Goal: Task Accomplishment & Management: Manage account settings

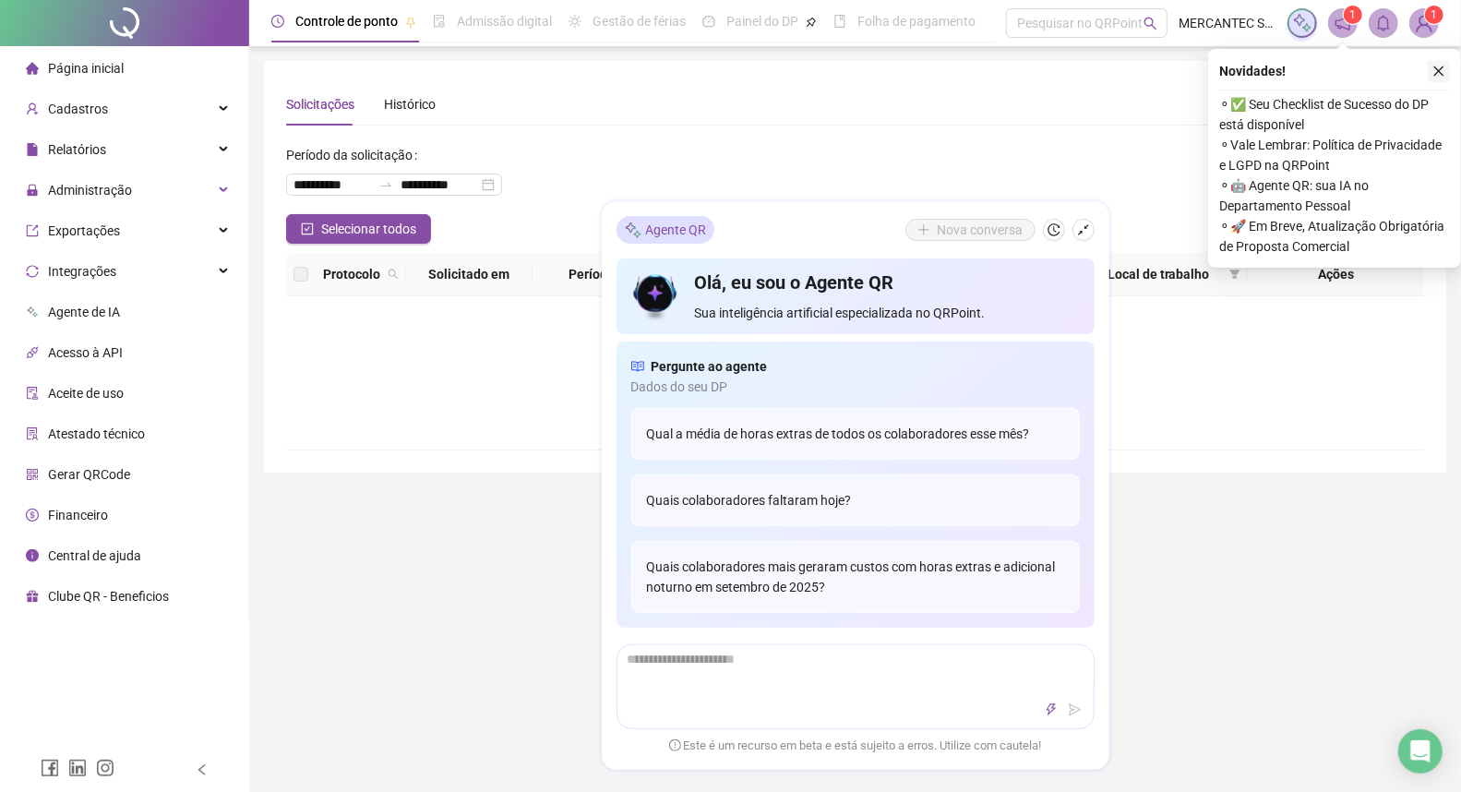
click at [1442, 70] on icon "close" at bounding box center [1438, 71] width 13 height 13
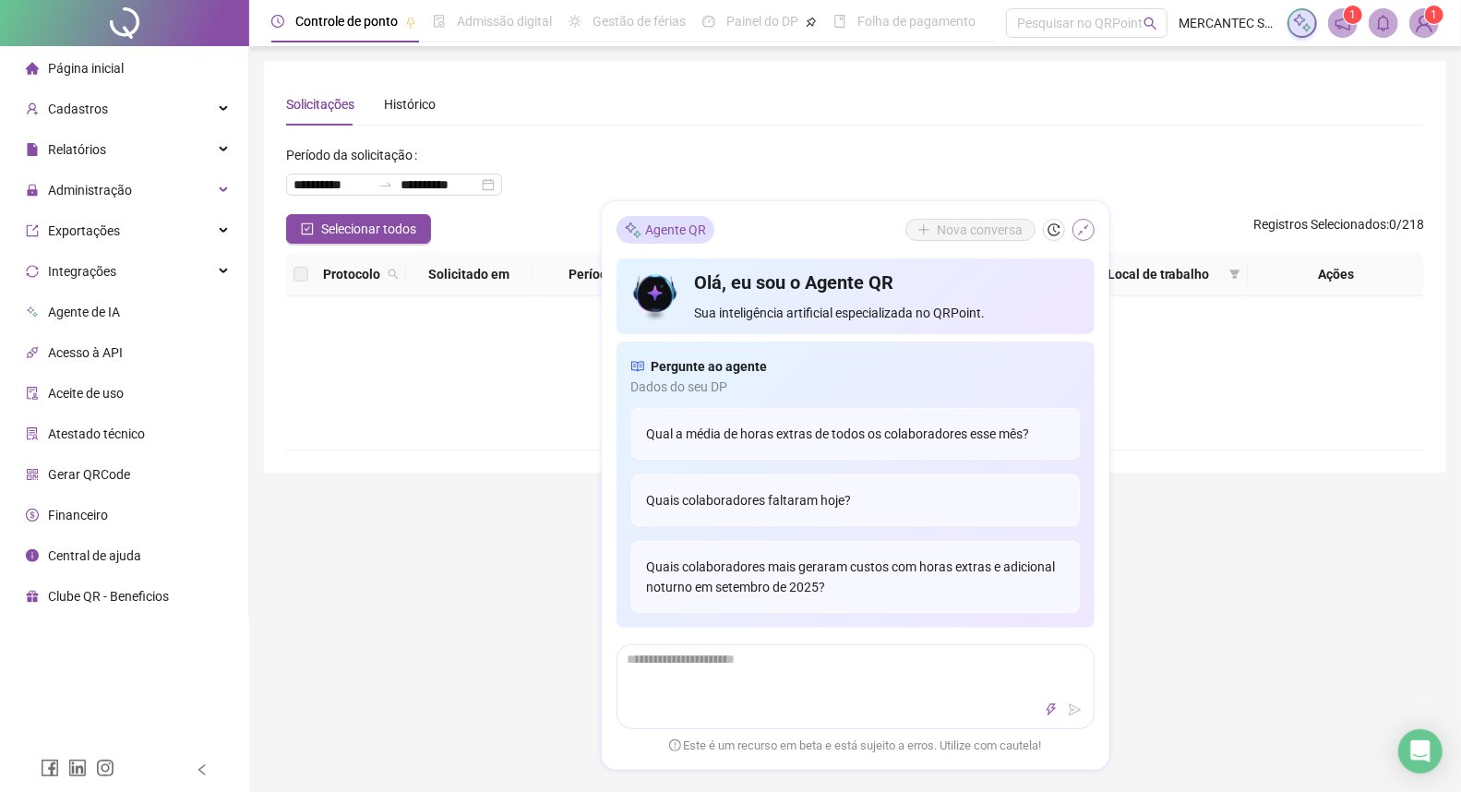
click at [1084, 228] on icon "shrink" at bounding box center [1083, 229] width 11 height 11
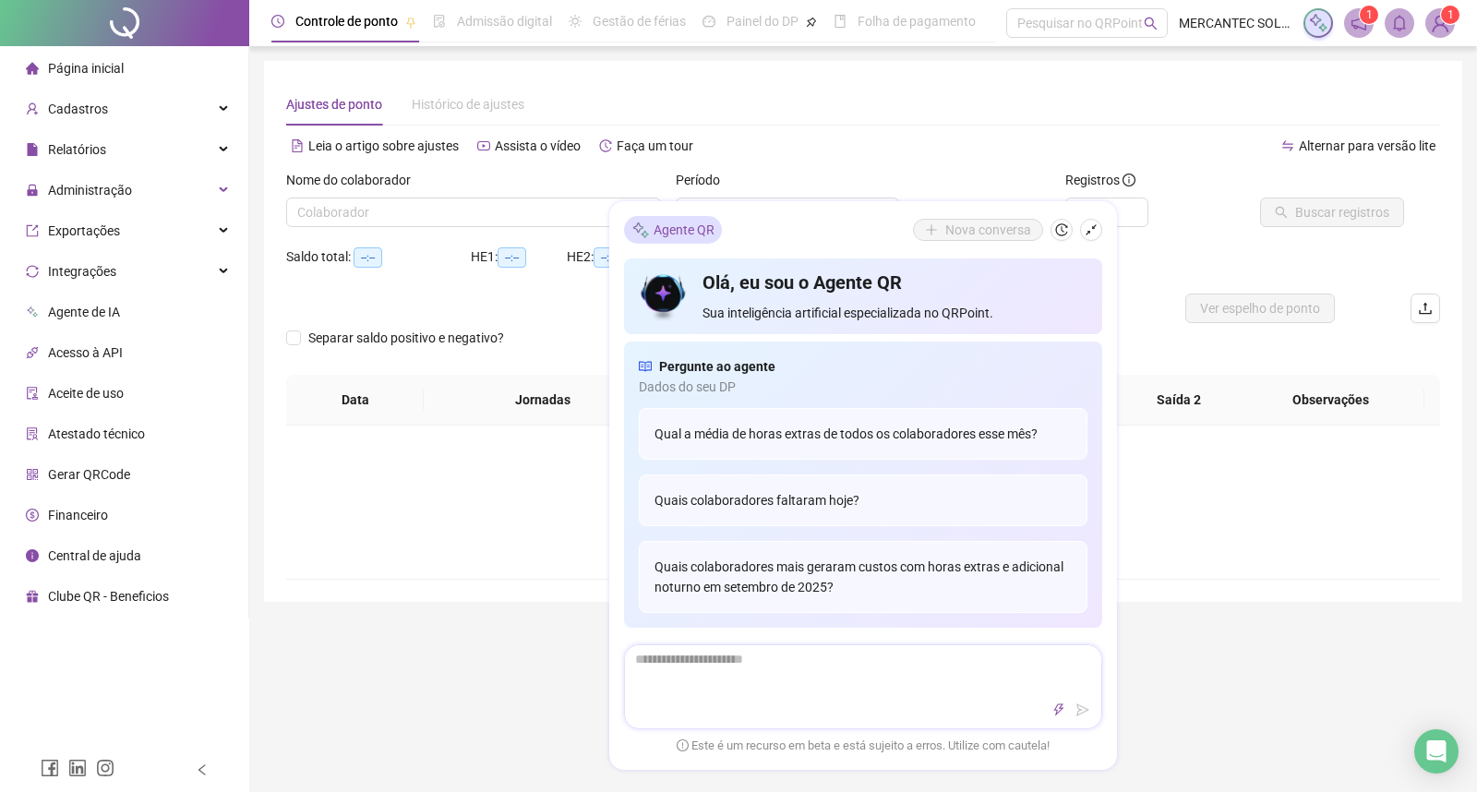
type input "**********"
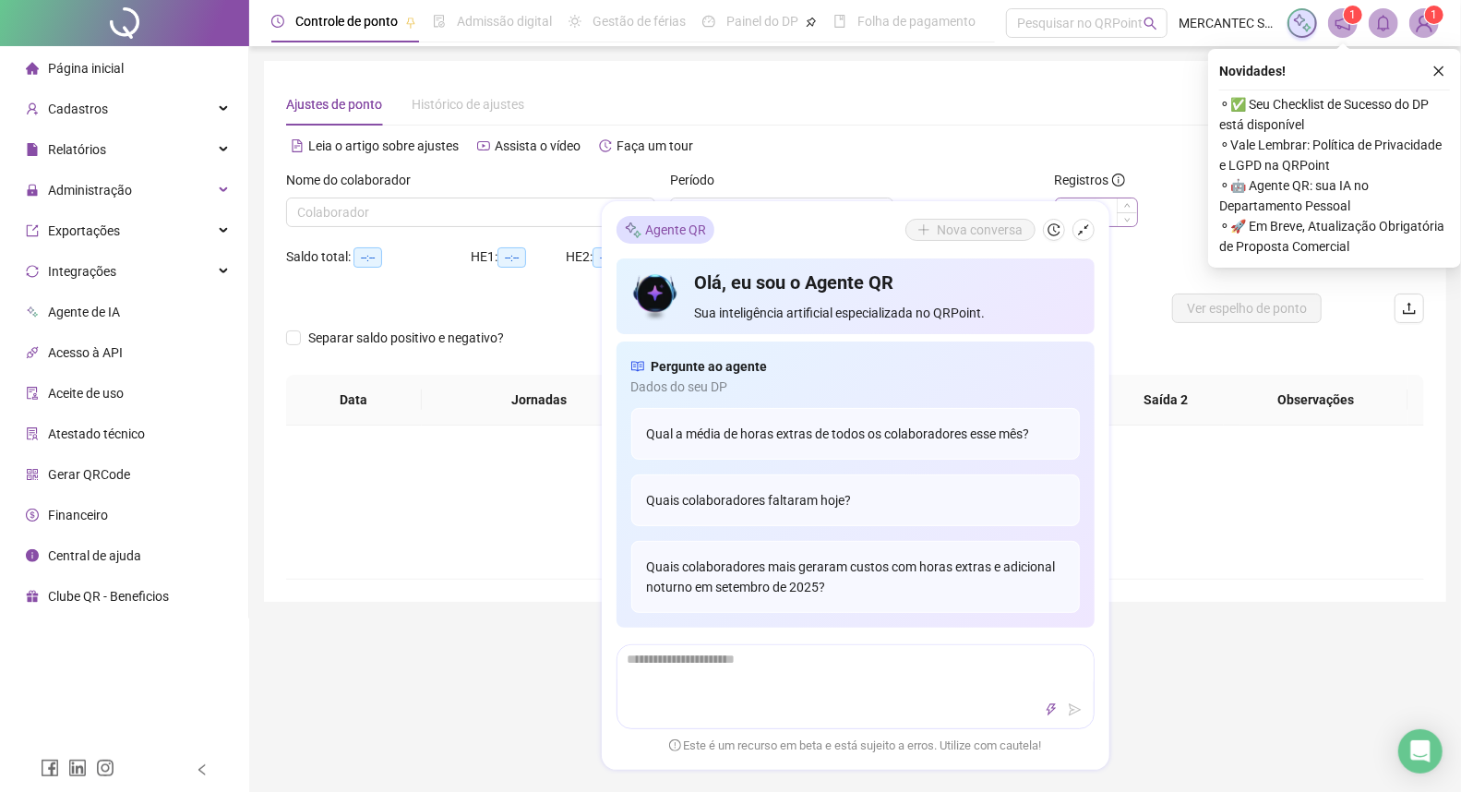
click at [1080, 226] on icon "shrink" at bounding box center [1083, 229] width 13 height 13
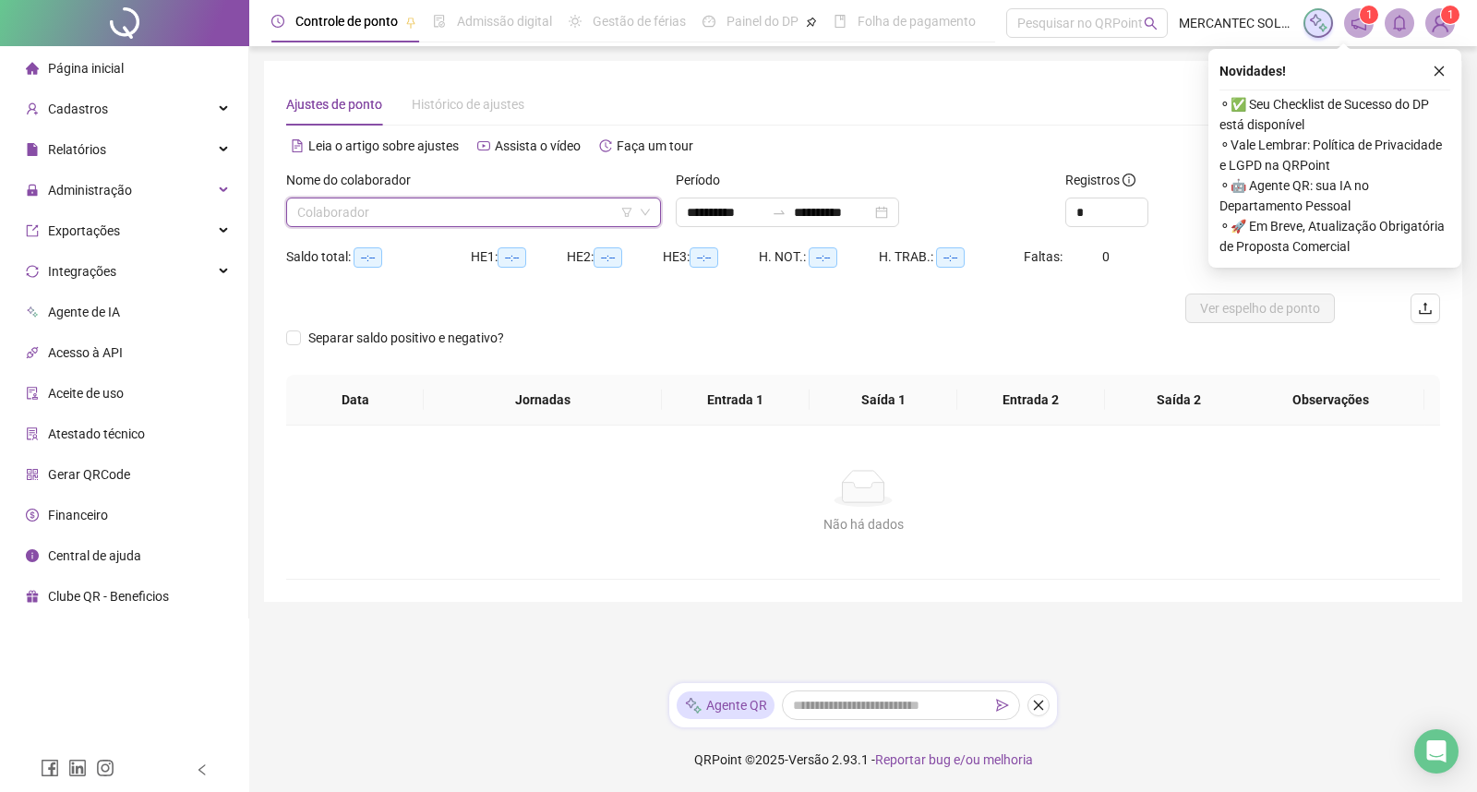
click at [342, 207] on input "search" at bounding box center [465, 212] width 336 height 28
type input "******"
drag, startPoint x: 354, startPoint y: 243, endPoint x: 431, endPoint y: 241, distance: 76.6
click at [355, 243] on div "[PERSON_NAME]" at bounding box center [473, 249] width 345 height 20
click at [1436, 69] on icon "close" at bounding box center [1439, 71] width 10 height 10
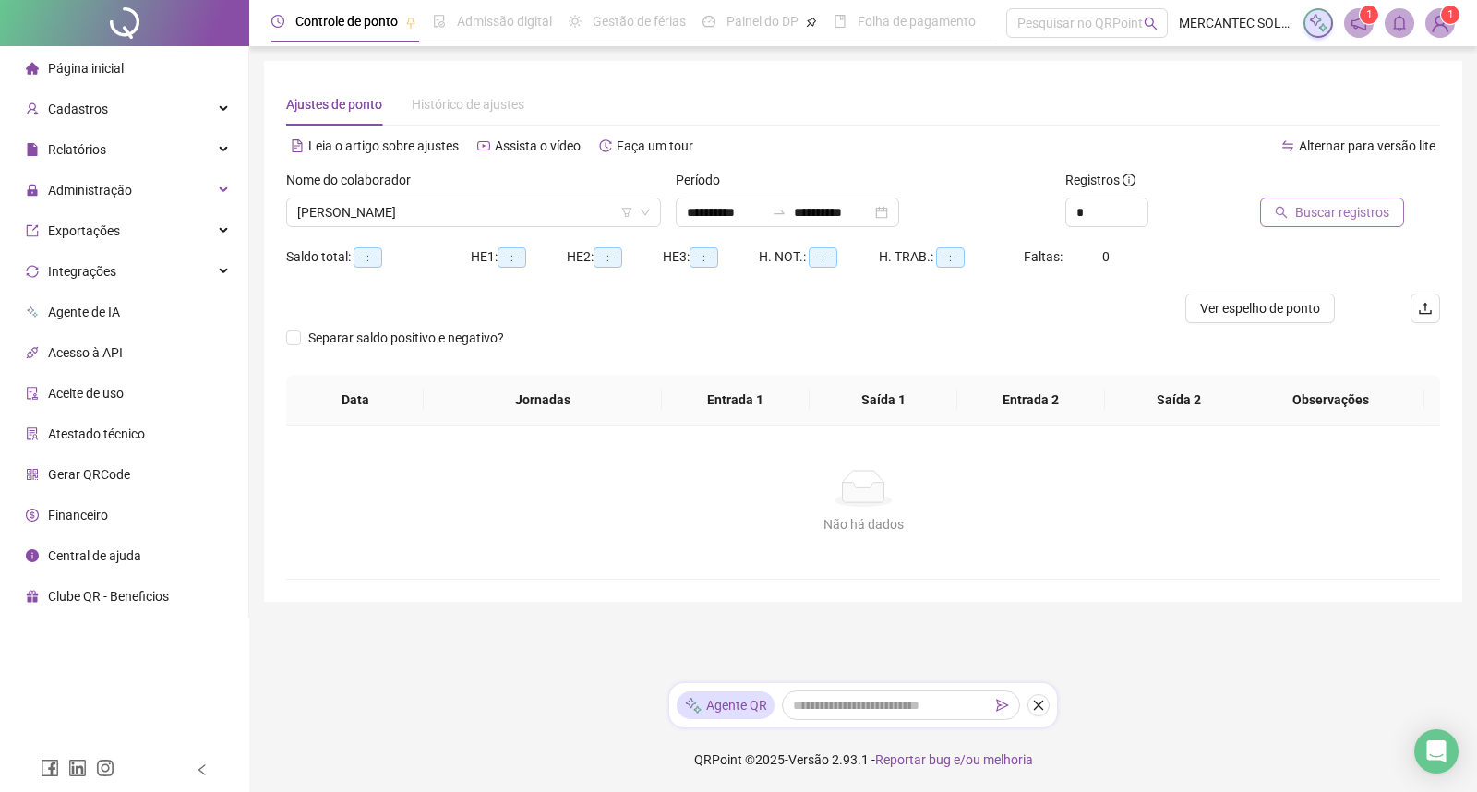
click at [1295, 209] on span "Buscar registros" at bounding box center [1342, 212] width 94 height 20
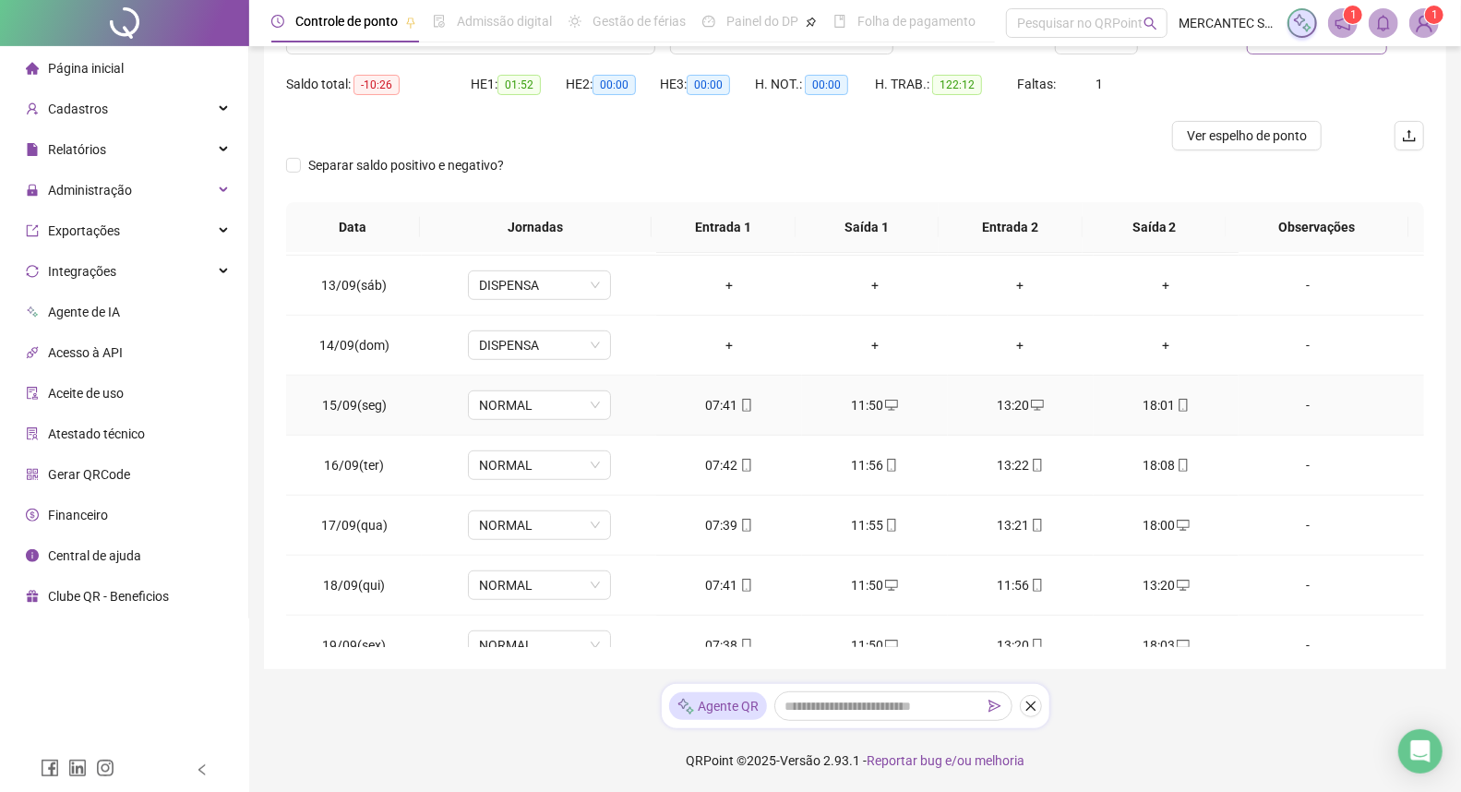
scroll to position [820, 0]
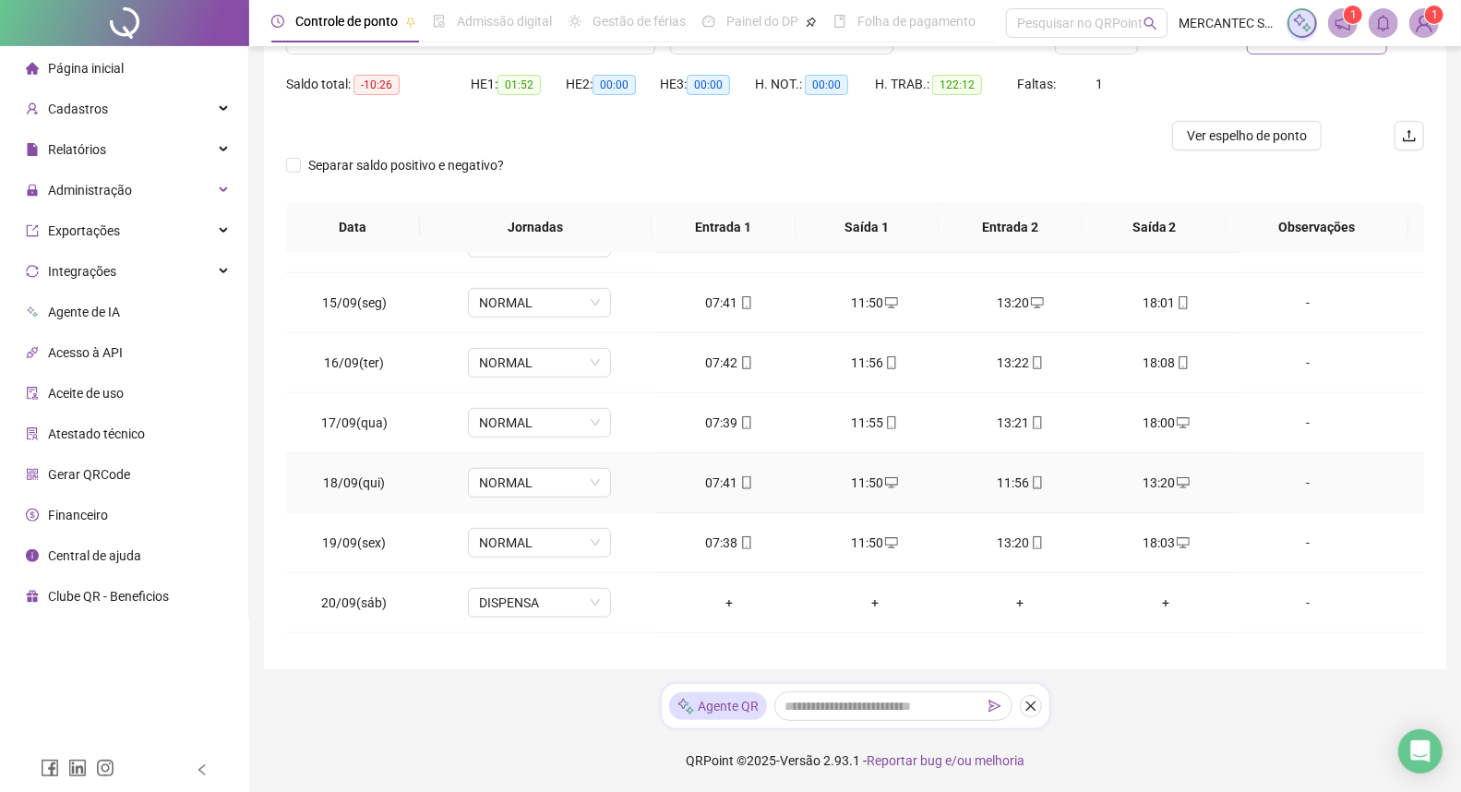
click at [885, 478] on icon "desktop" at bounding box center [891, 482] width 13 height 13
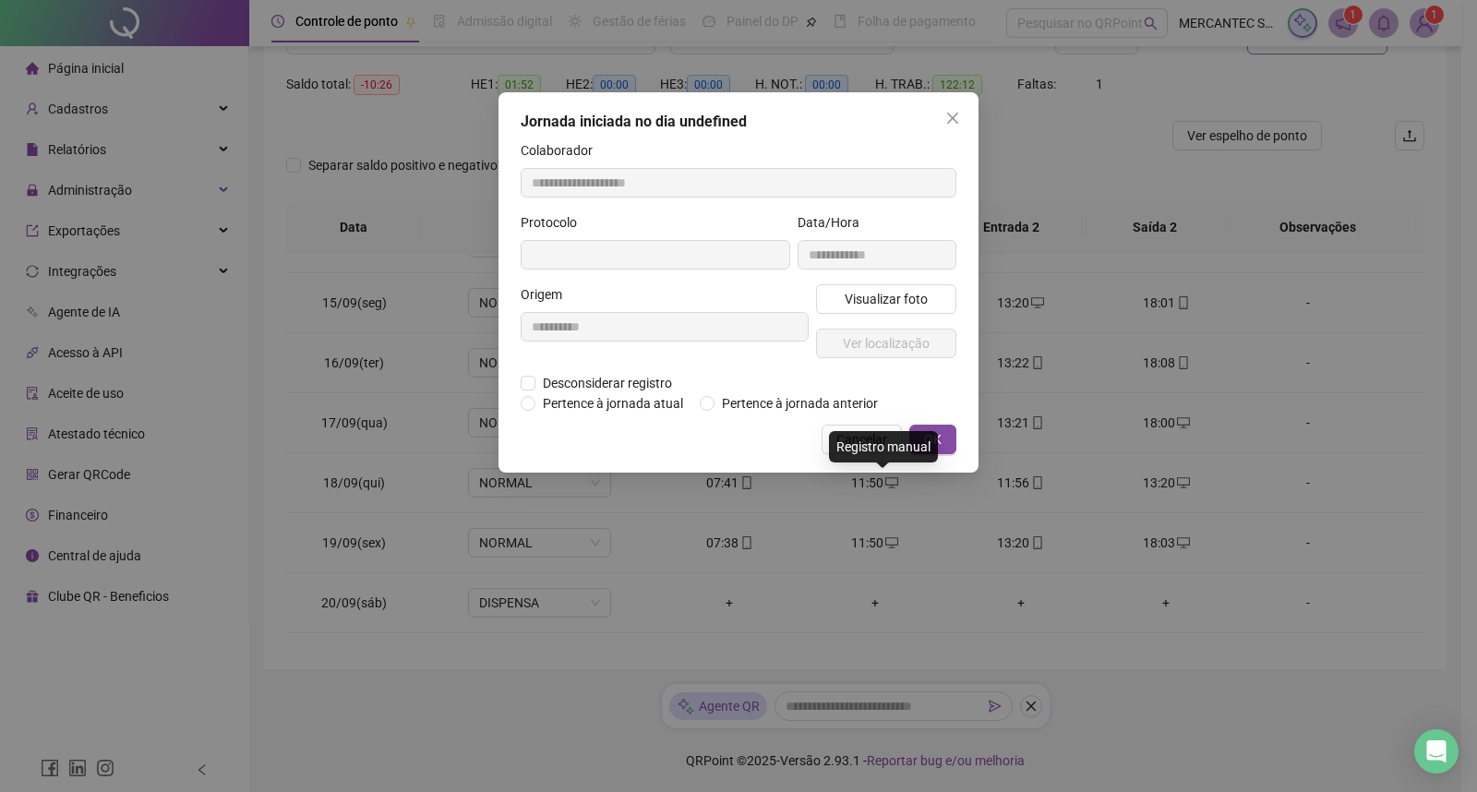
type input "**********"
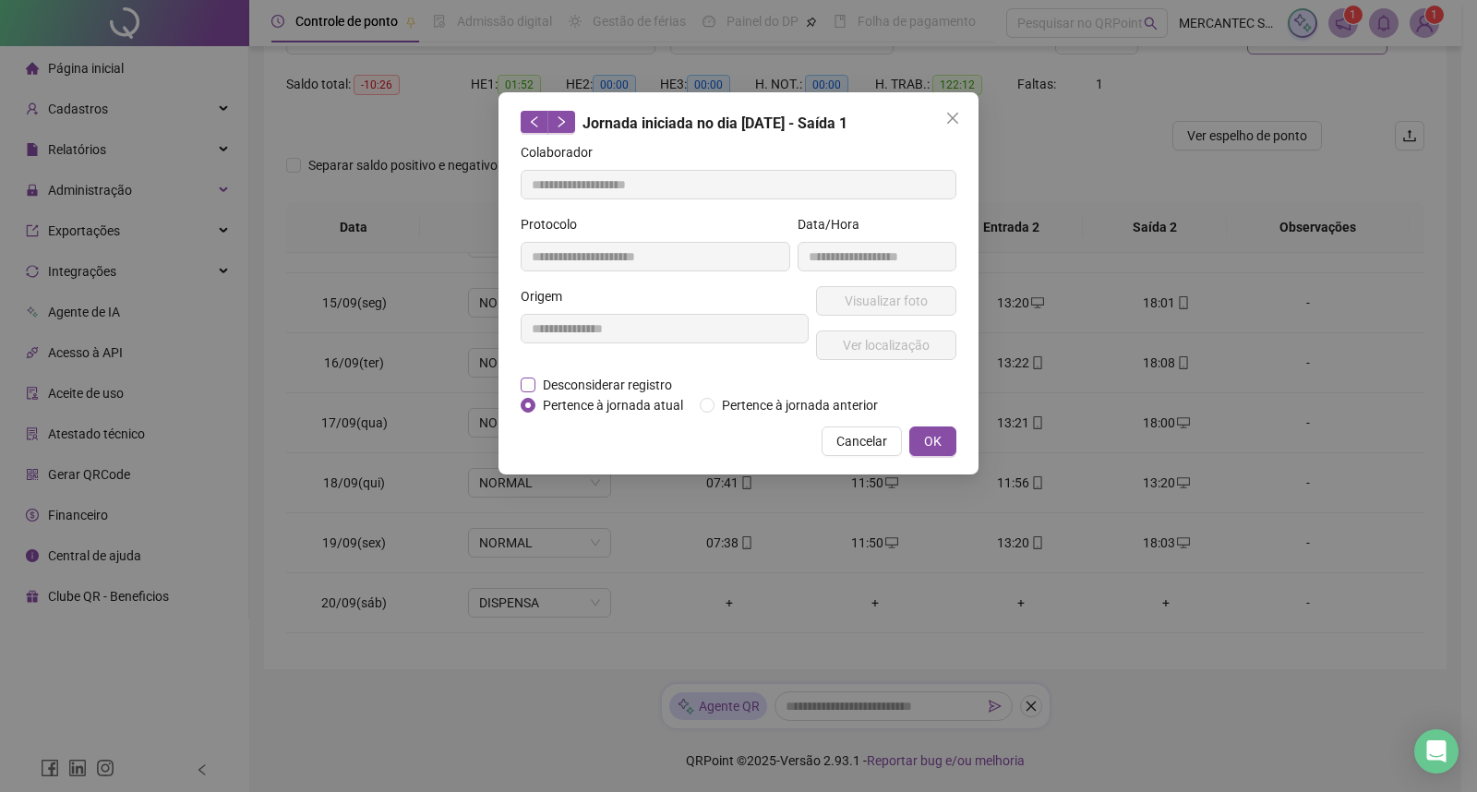
click at [598, 381] on span "Desconsiderar registro" at bounding box center [607, 385] width 144 height 20
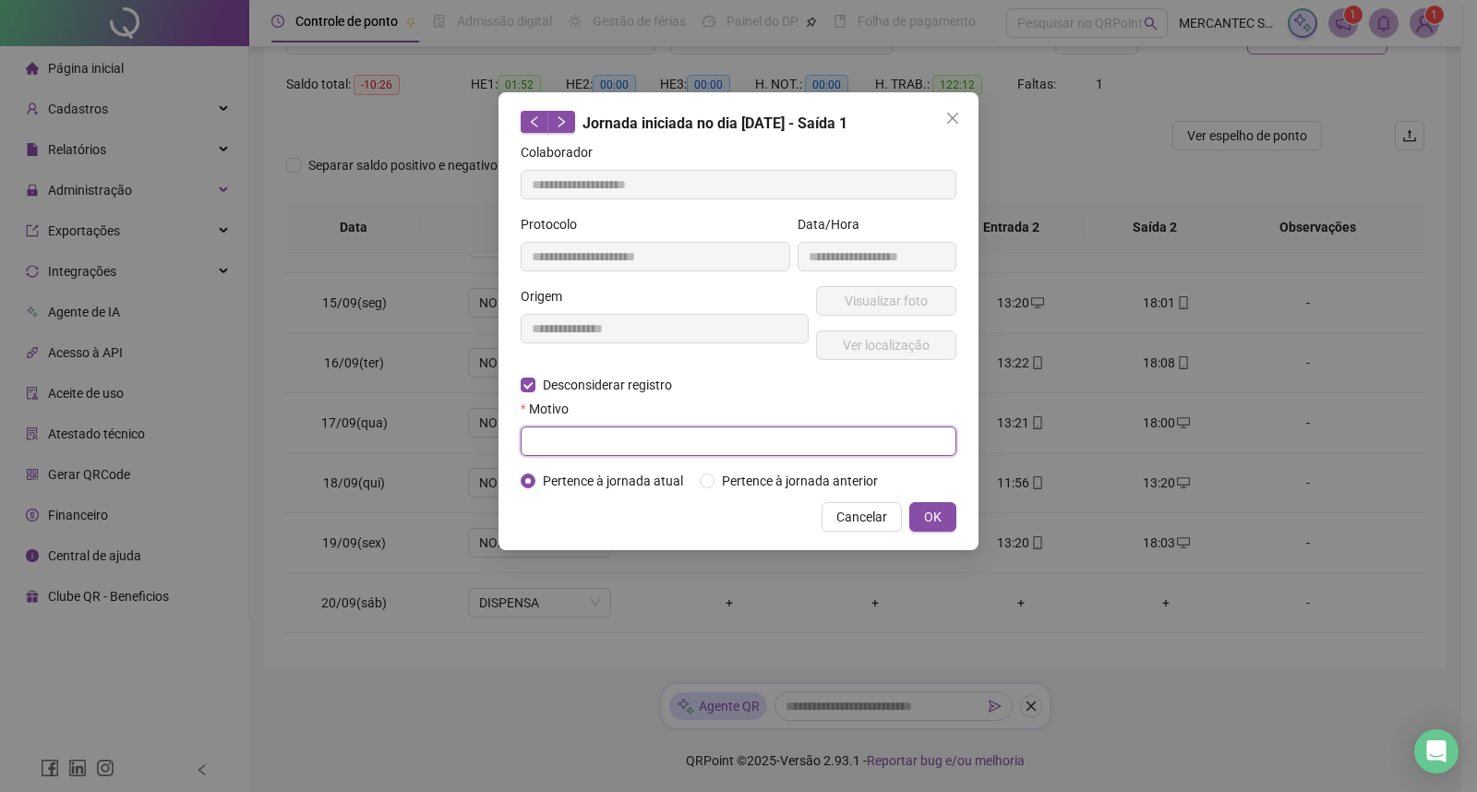
click at [724, 446] on input "text" at bounding box center [739, 441] width 436 height 30
type input "*********"
click at [933, 512] on span "OK" at bounding box center [933, 517] width 18 height 20
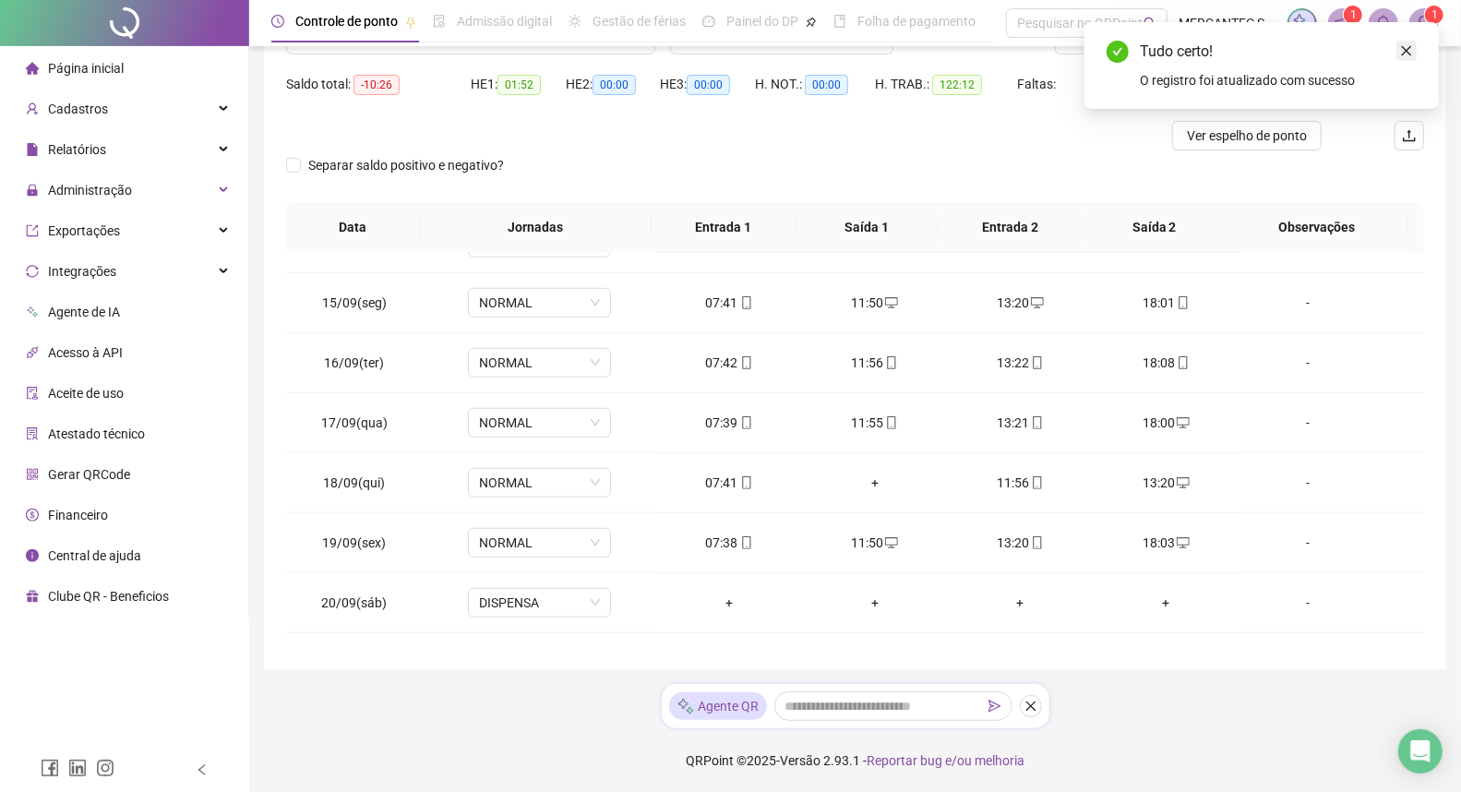
click at [1408, 52] on icon "close" at bounding box center [1407, 51] width 10 height 10
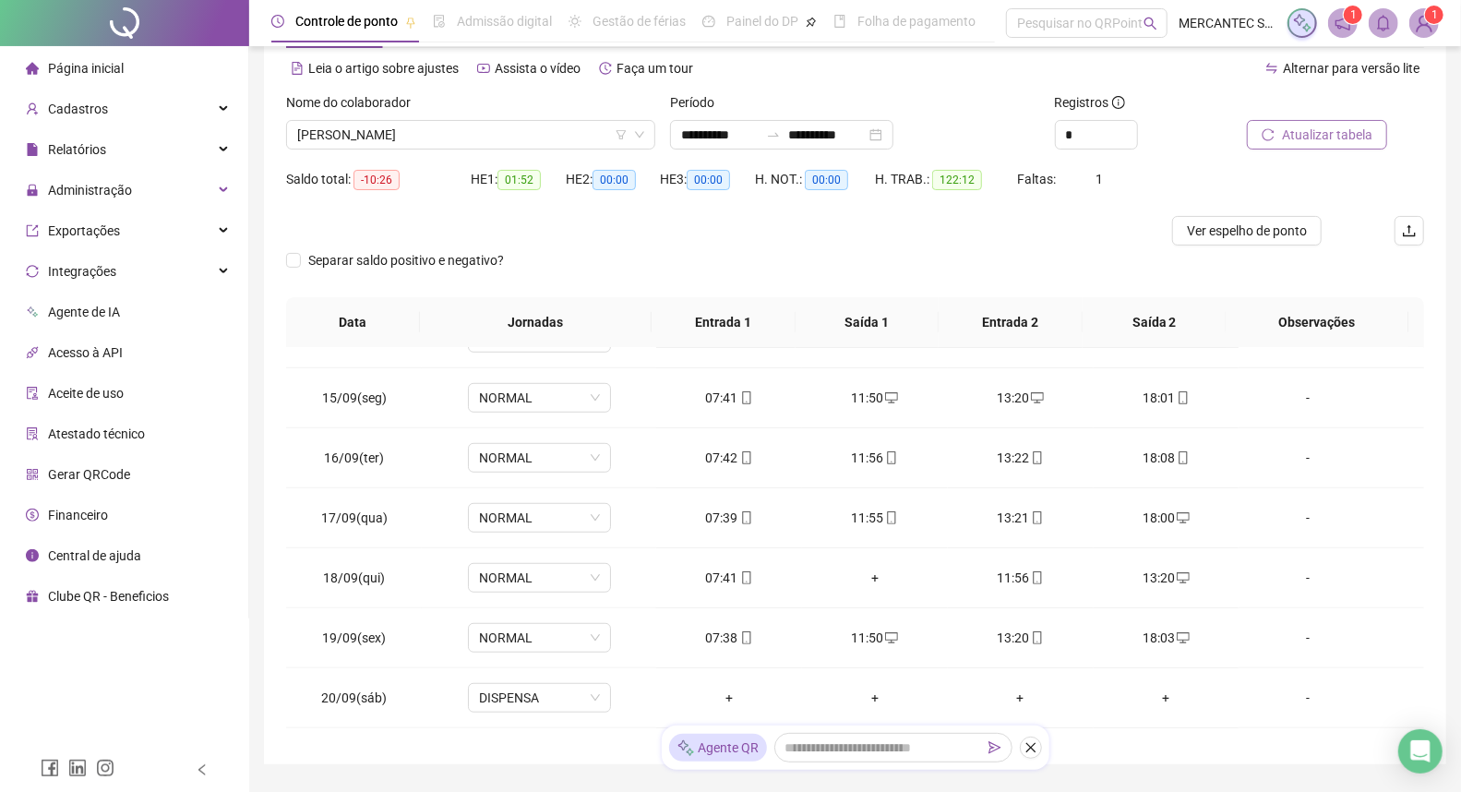
scroll to position [0, 0]
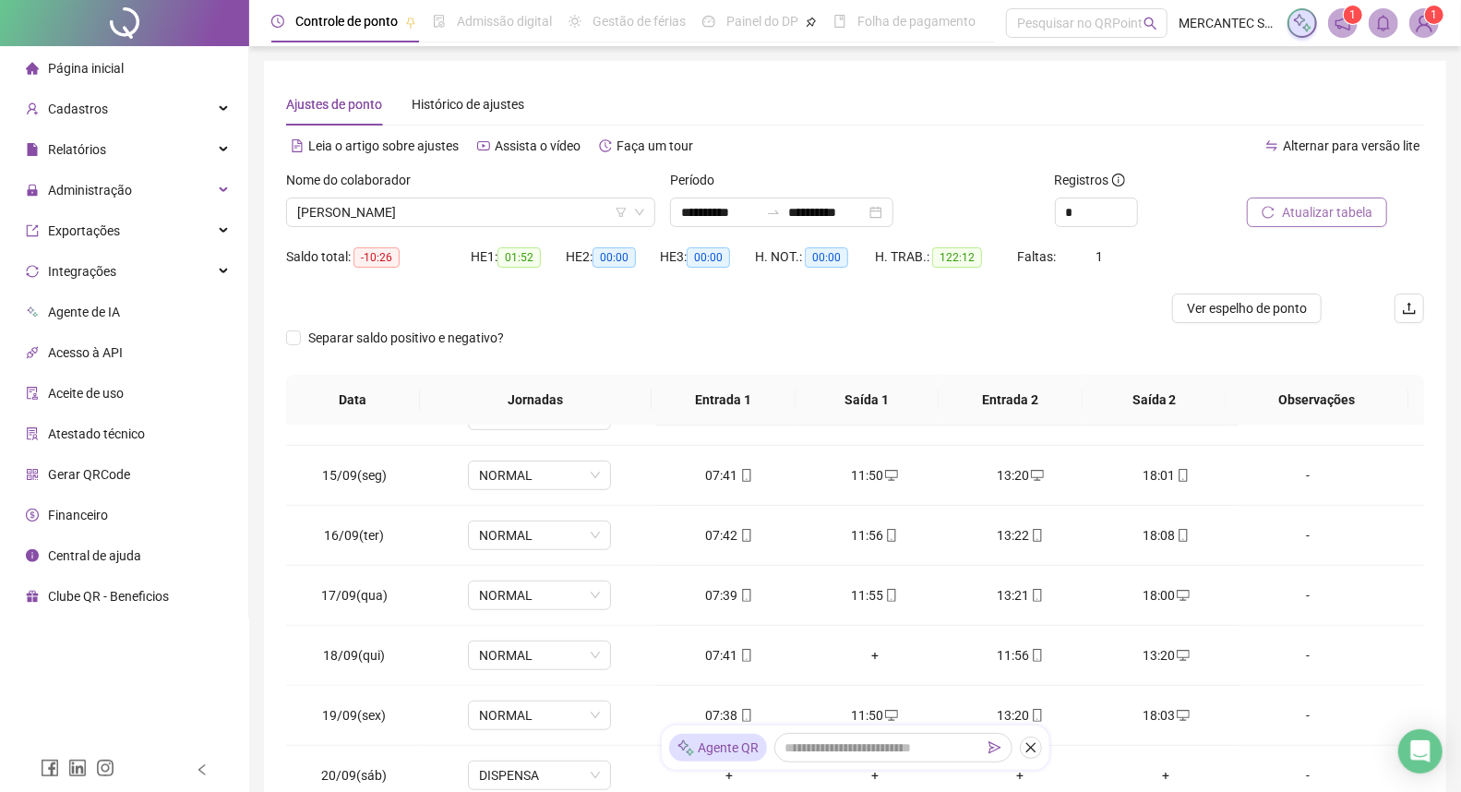
click at [1298, 214] on span "Atualizar tabela" at bounding box center [1327, 212] width 90 height 20
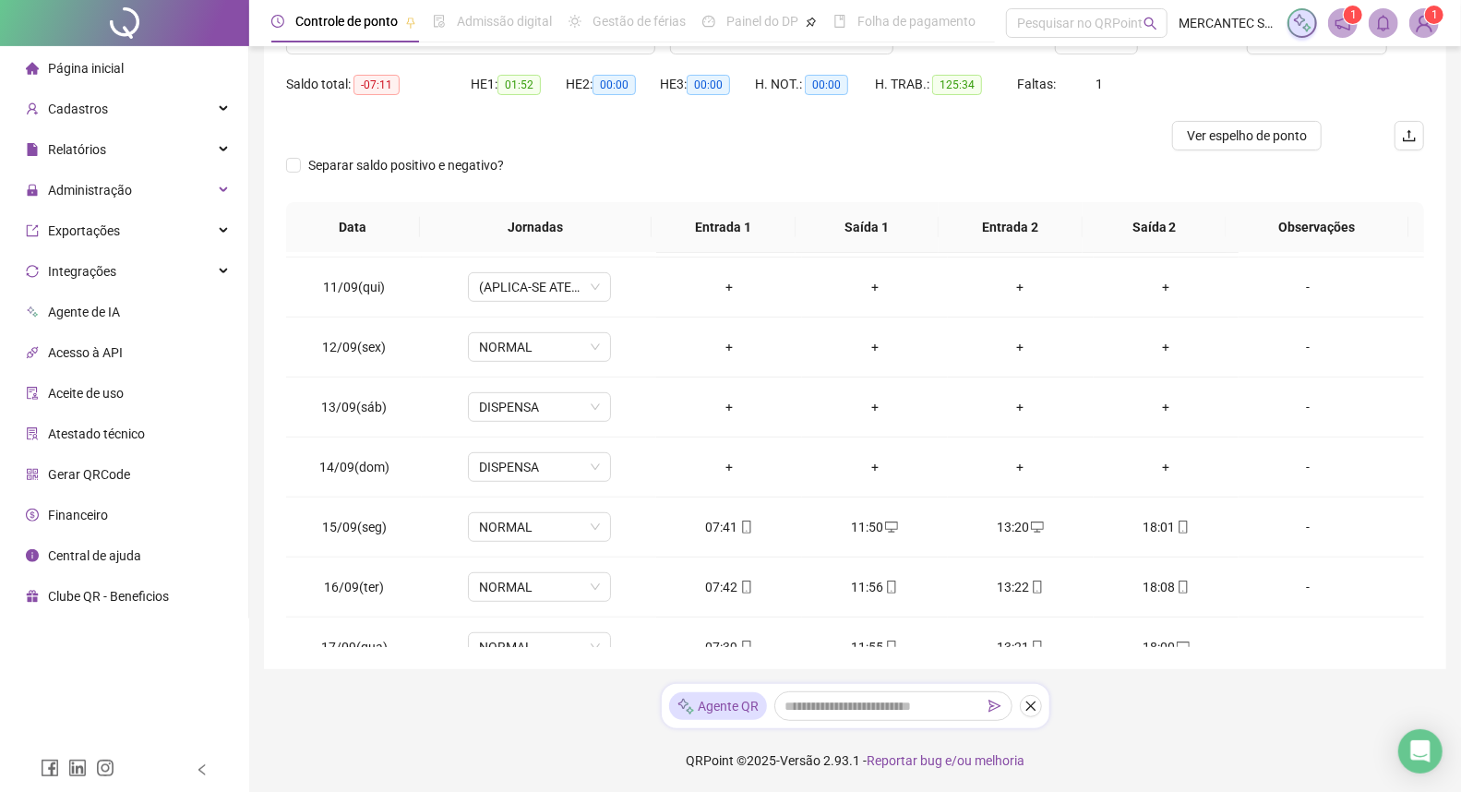
scroll to position [559, 0]
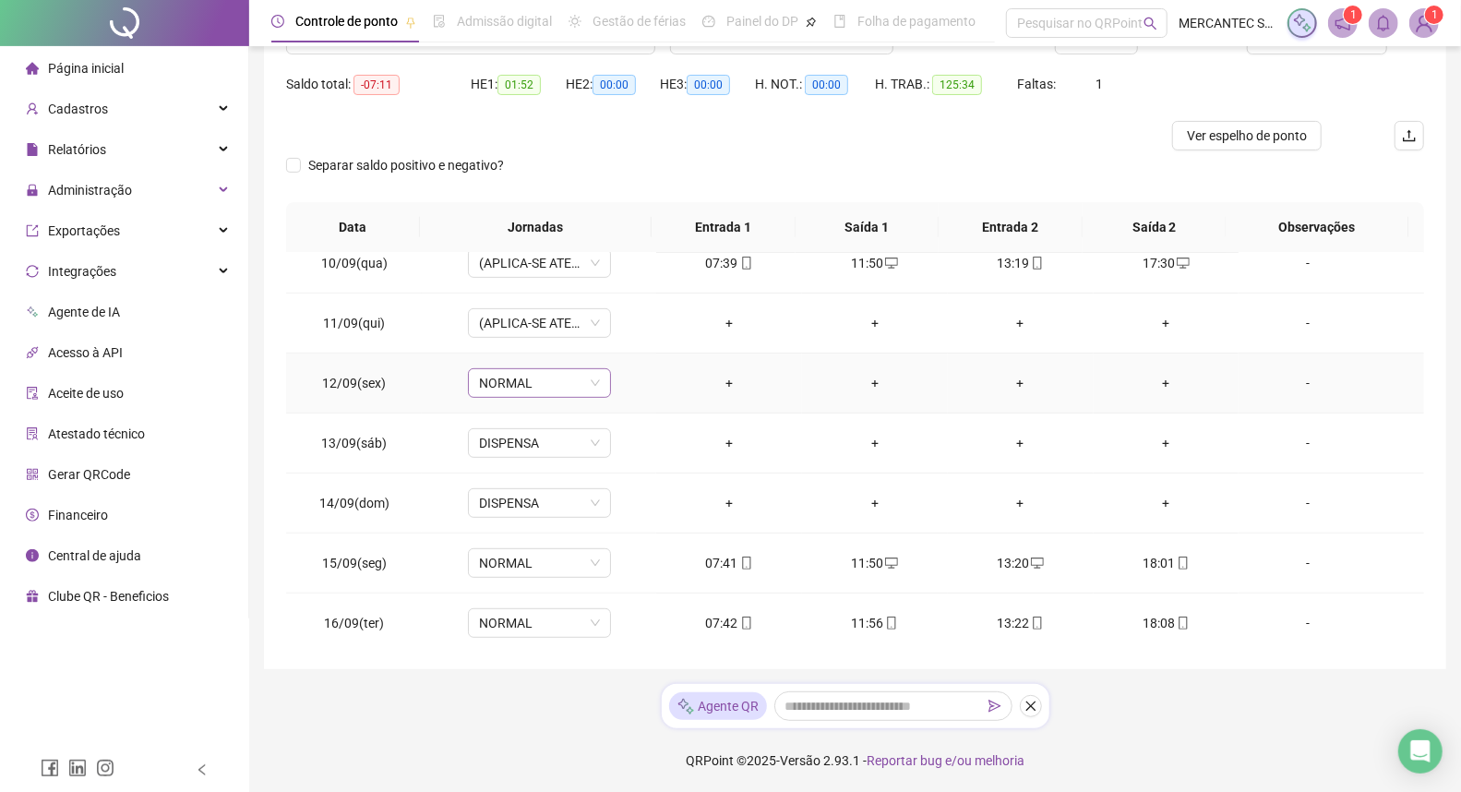
click at [596, 386] on div "NORMAL" at bounding box center [539, 383] width 143 height 30
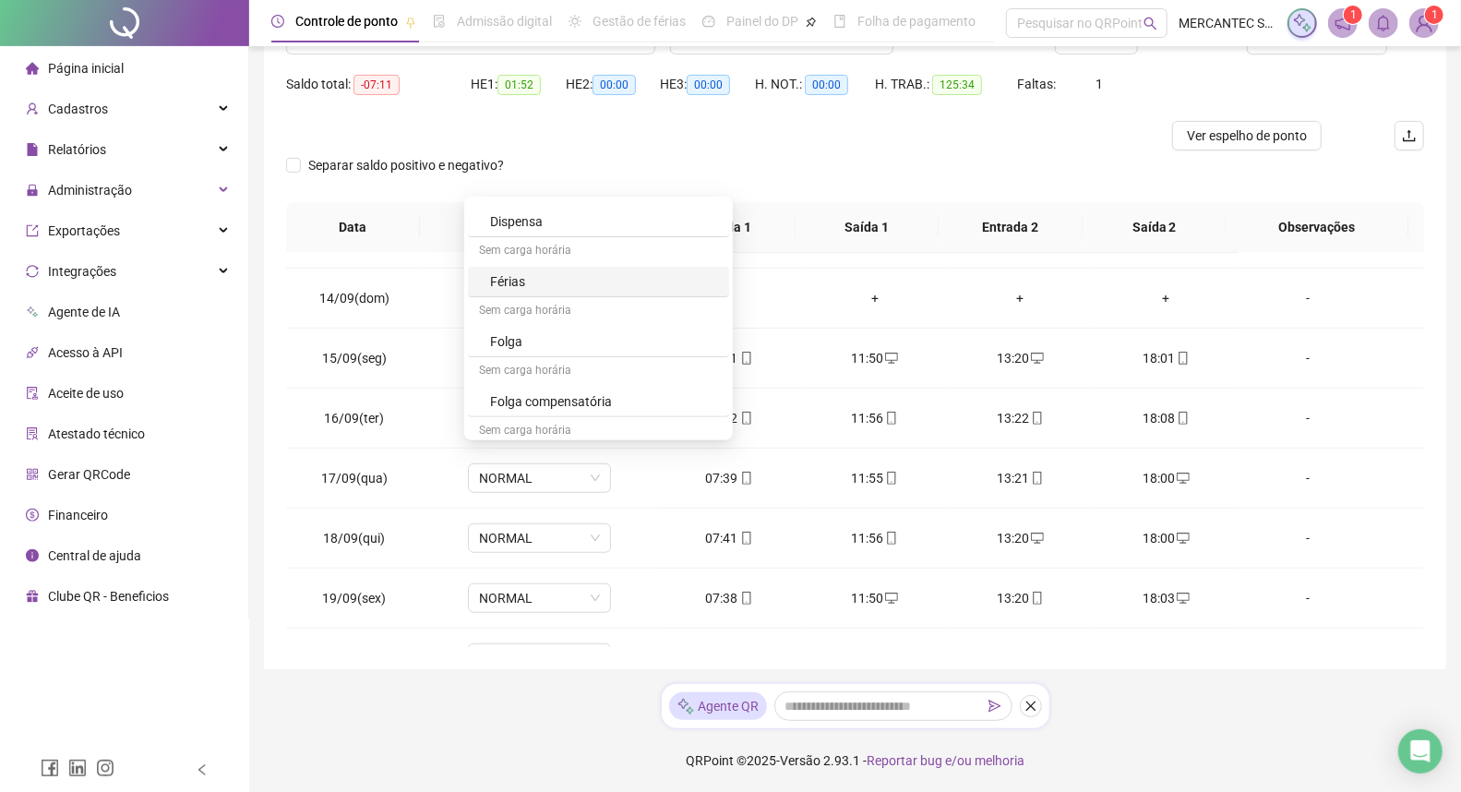
scroll to position [410, 0]
click at [587, 314] on div "Folga" at bounding box center [604, 315] width 228 height 20
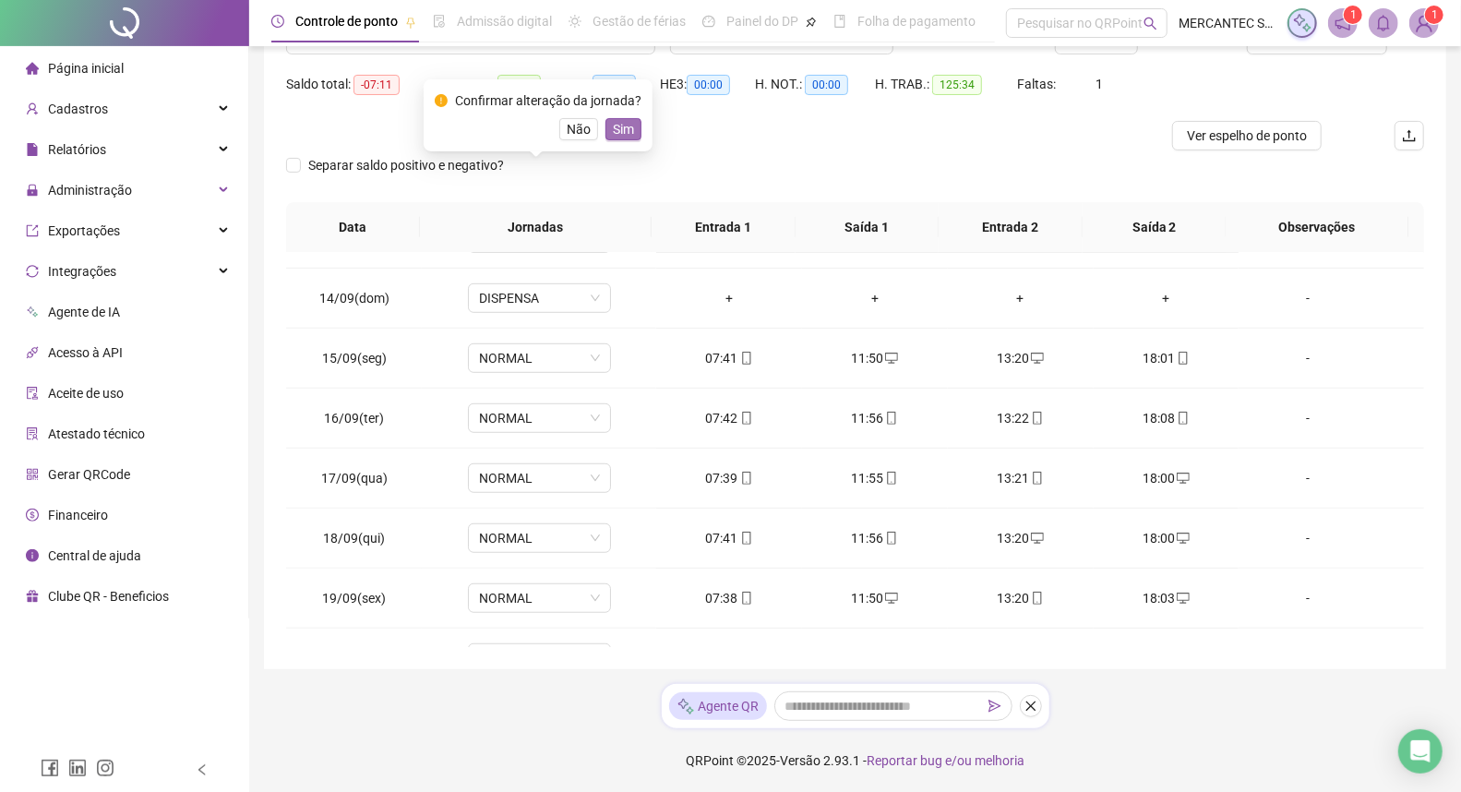
click at [621, 123] on span "Sim" at bounding box center [623, 129] width 21 height 20
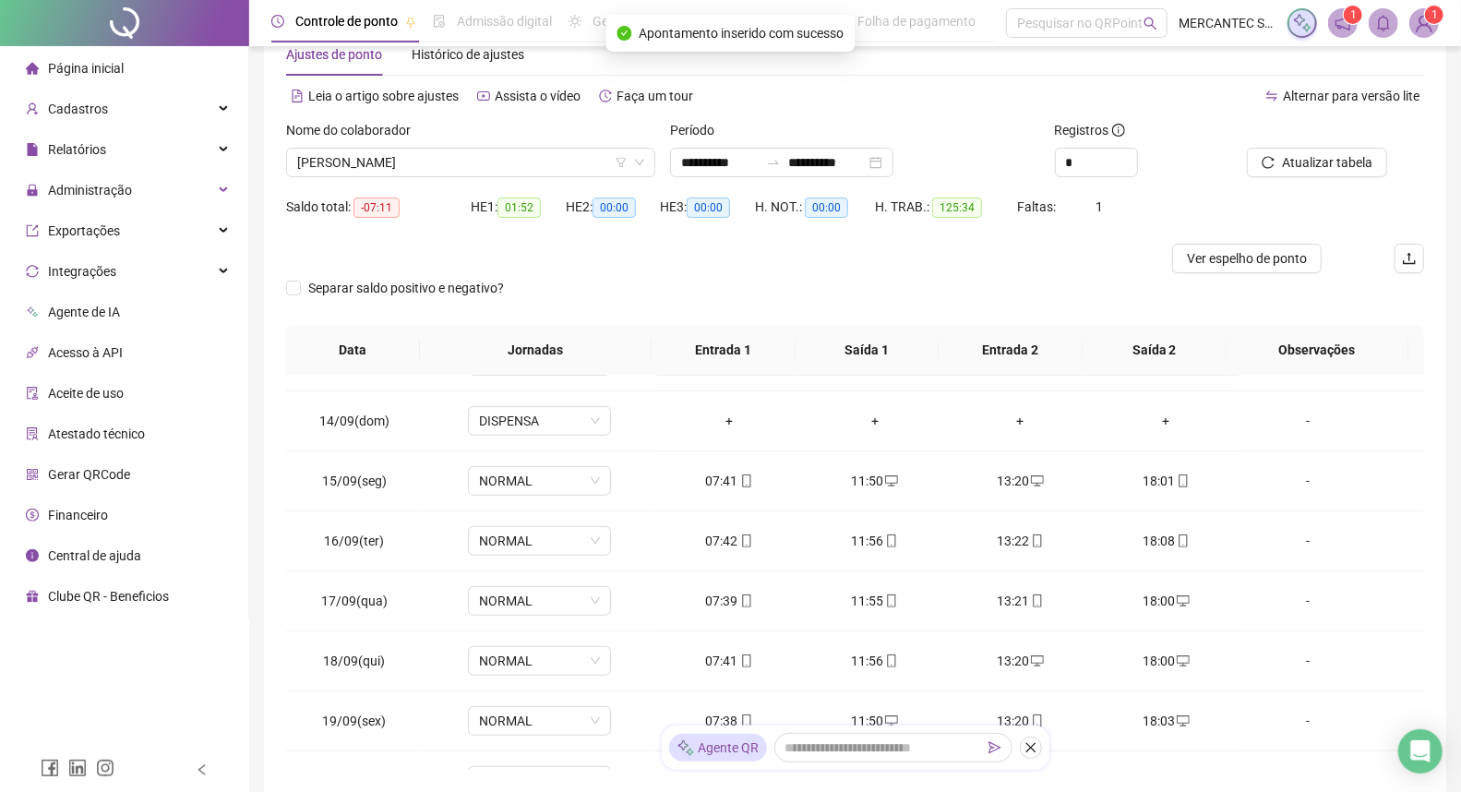
scroll to position [0, 0]
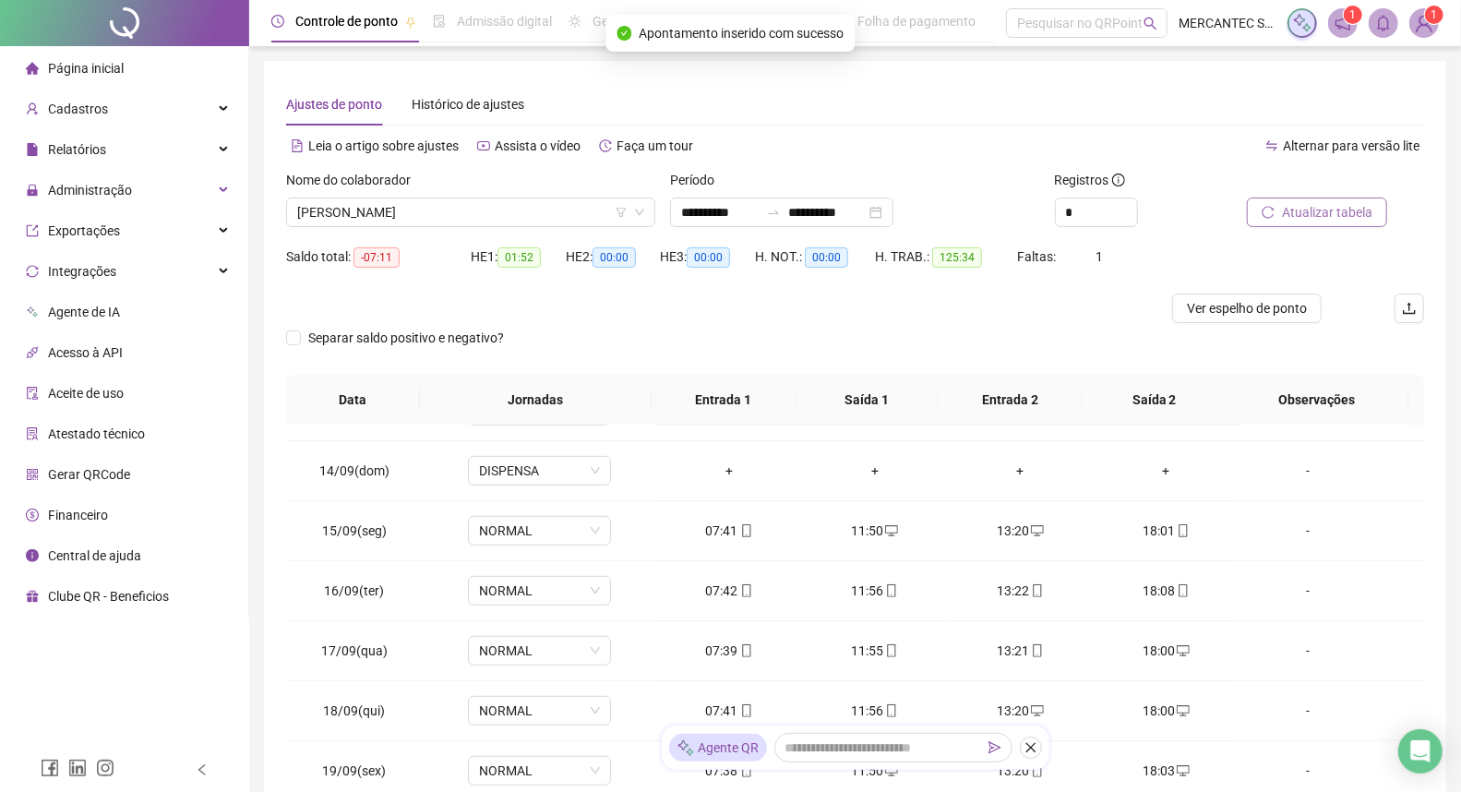
click at [1287, 213] on span "Atualizar tabela" at bounding box center [1327, 212] width 90 height 20
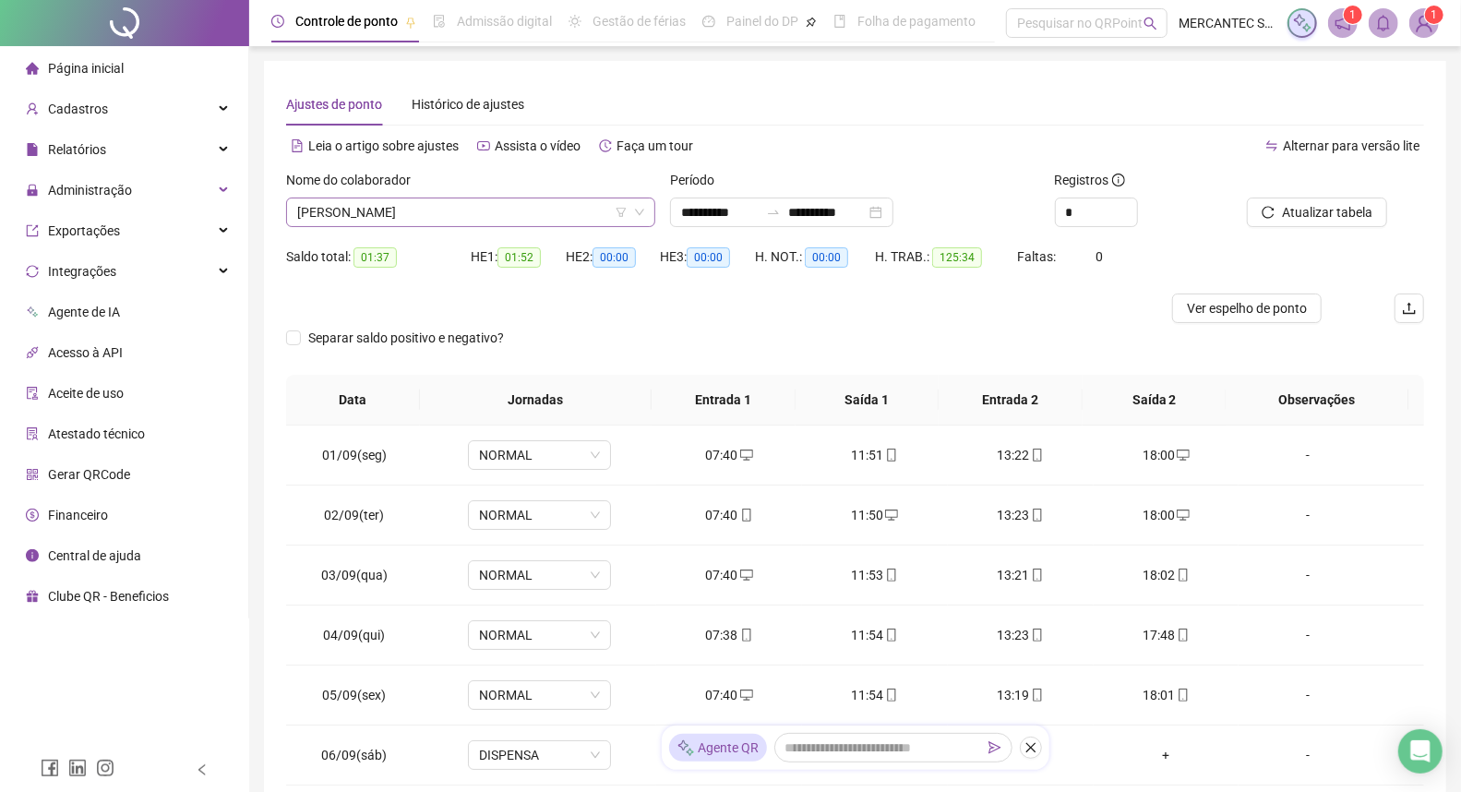
click at [497, 212] on span "[PERSON_NAME]" at bounding box center [470, 212] width 347 height 28
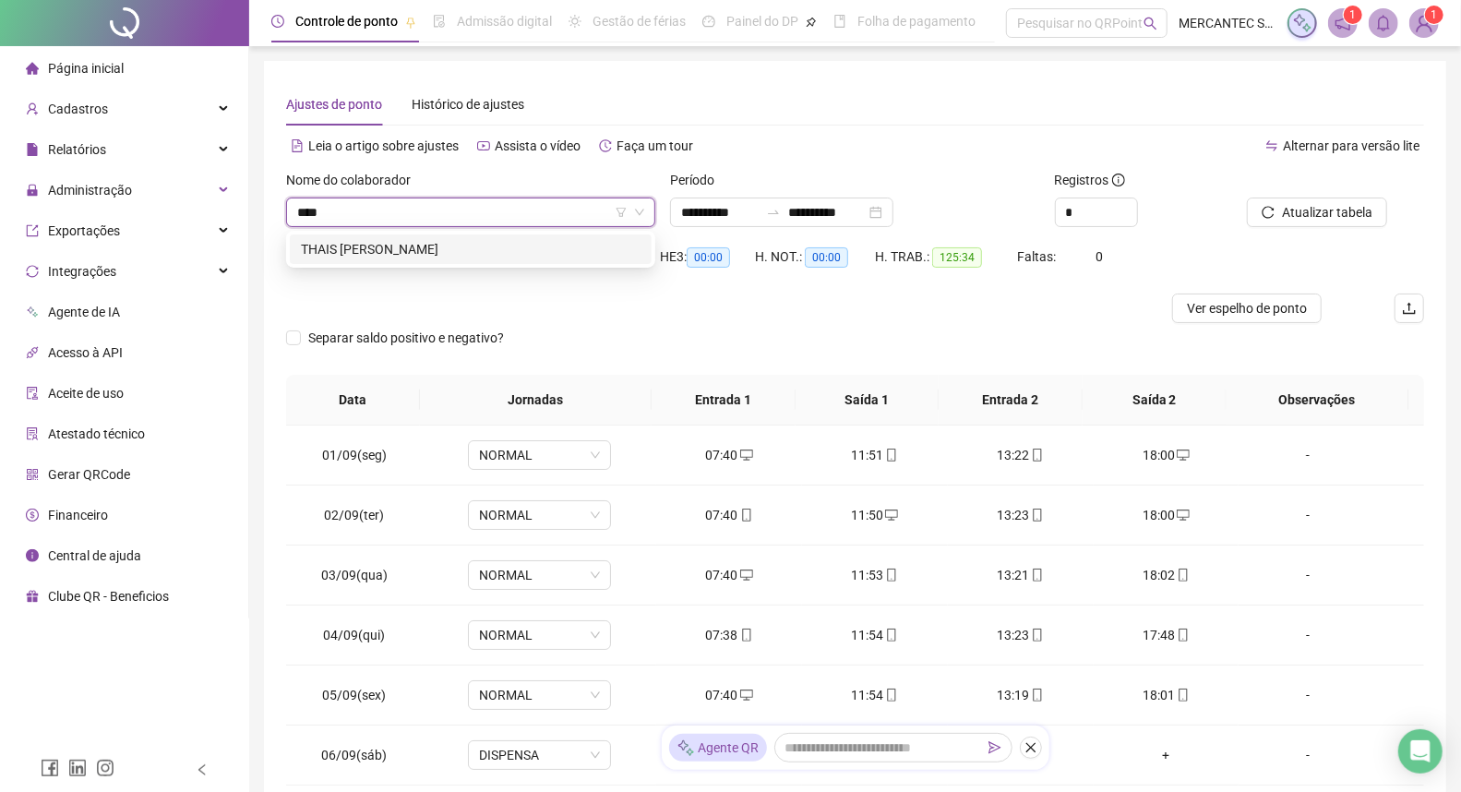
type input "*****"
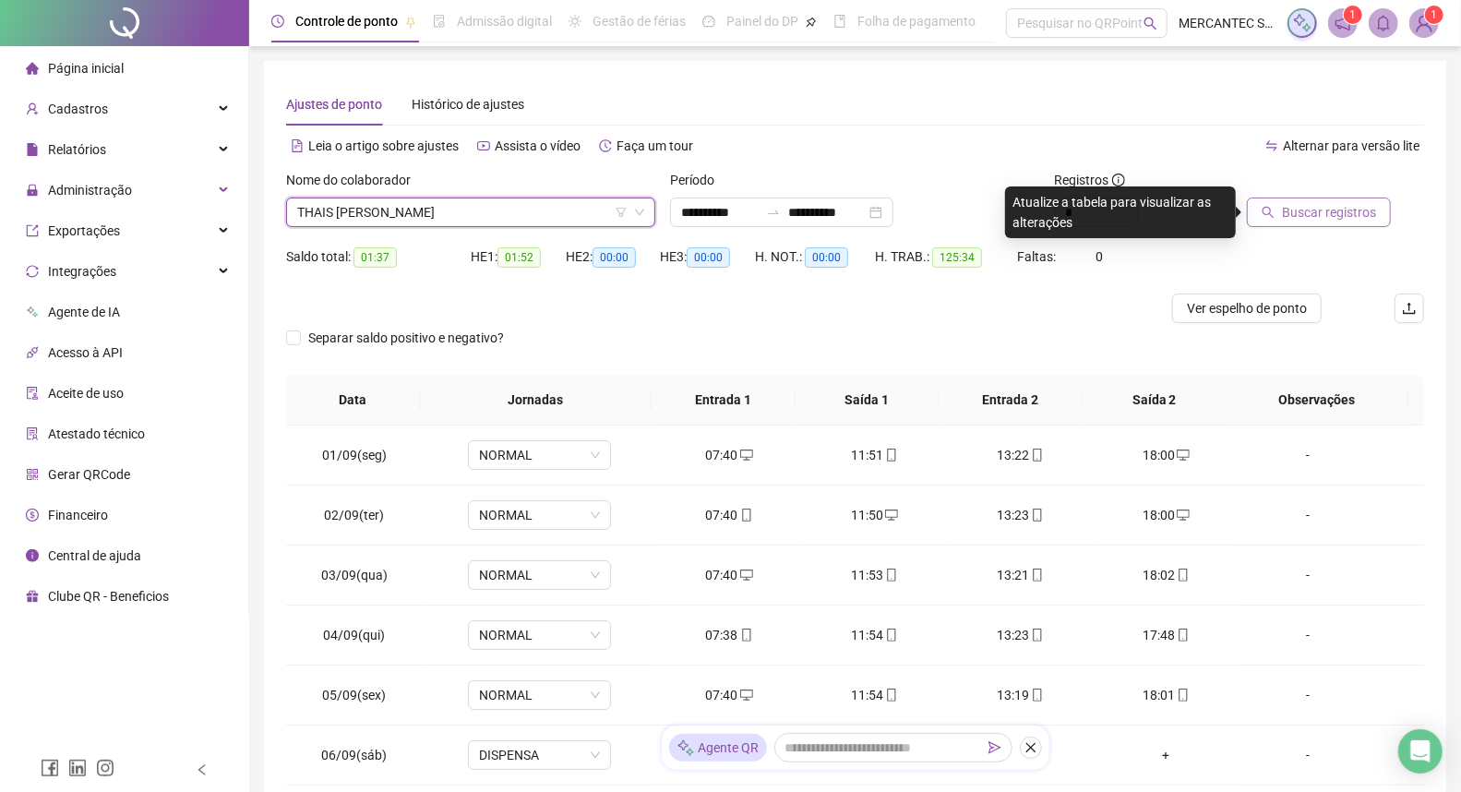
click at [1297, 205] on span "Buscar registros" at bounding box center [1329, 212] width 94 height 20
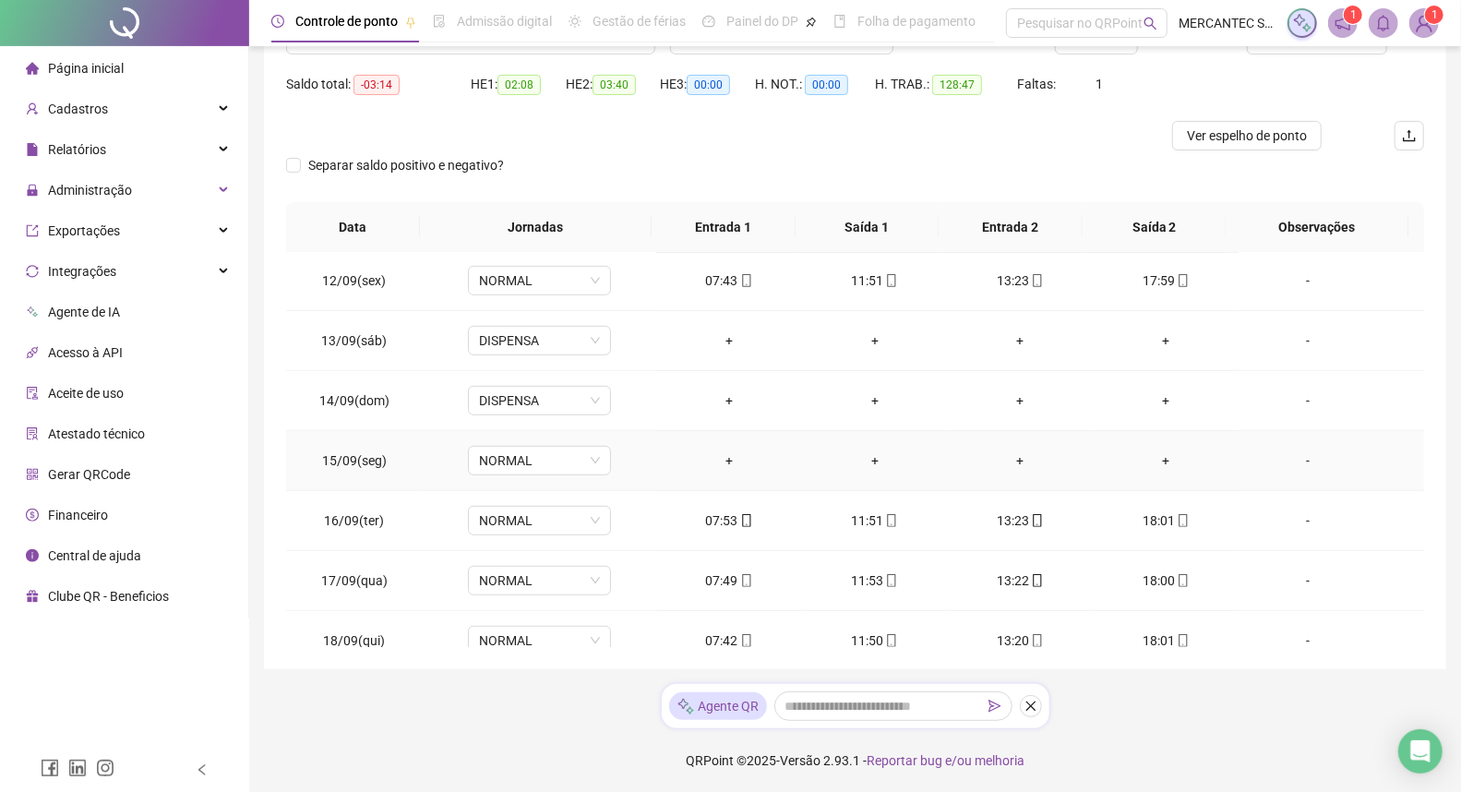
scroll to position [559, 0]
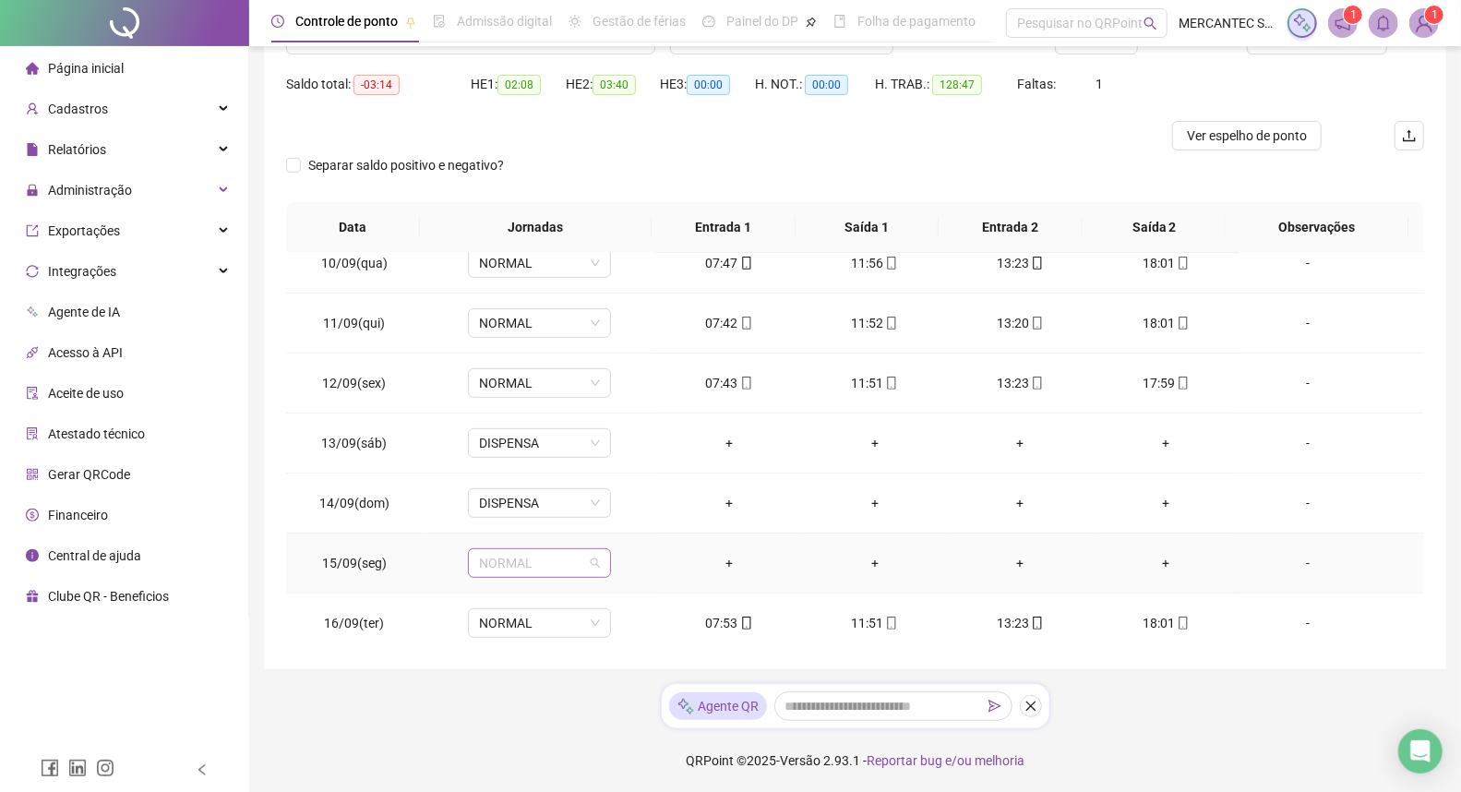
click at [584, 561] on span "NORMAL" at bounding box center [539, 563] width 121 height 28
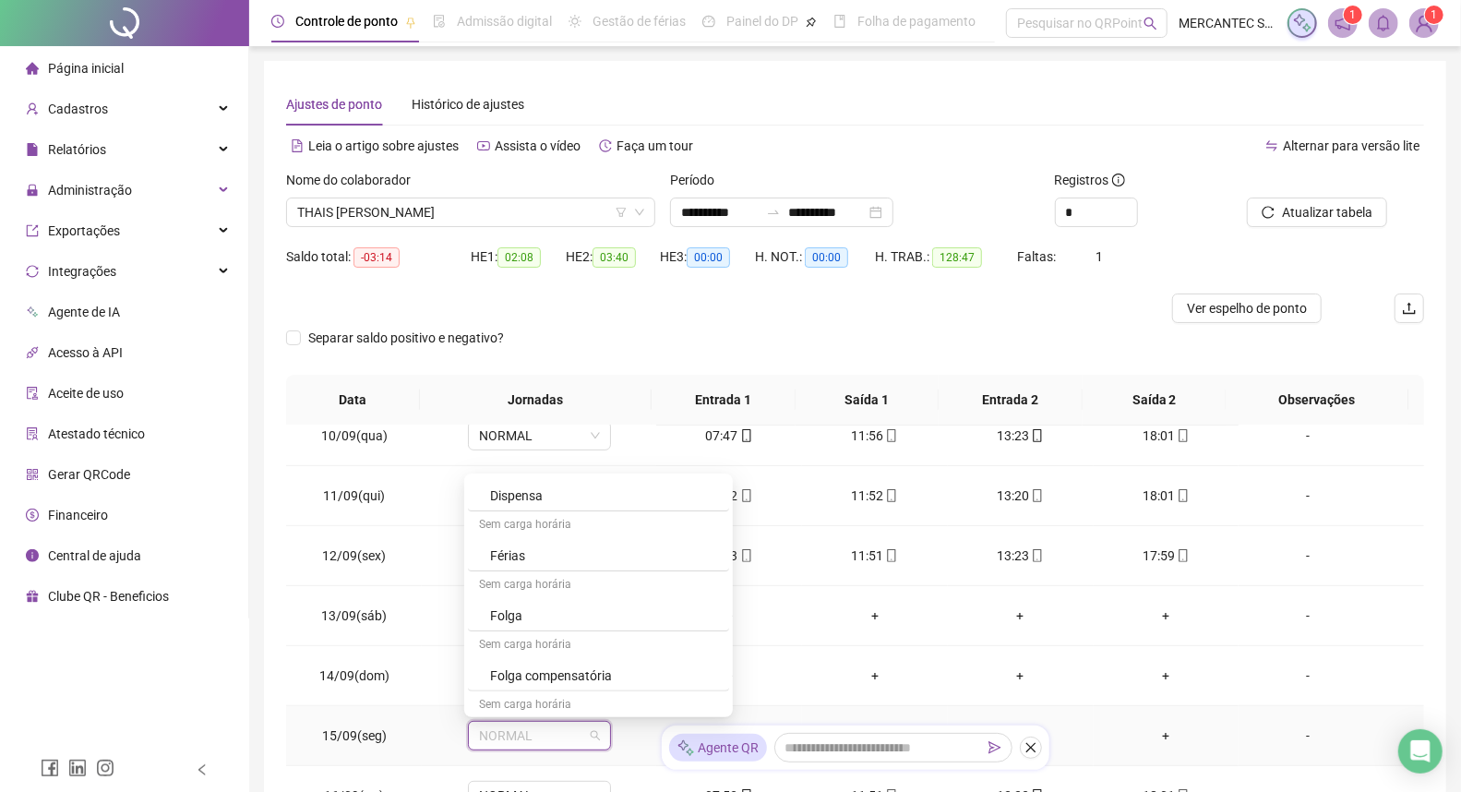
scroll to position [410, 0]
click at [524, 588] on div "Folga" at bounding box center [604, 591] width 228 height 20
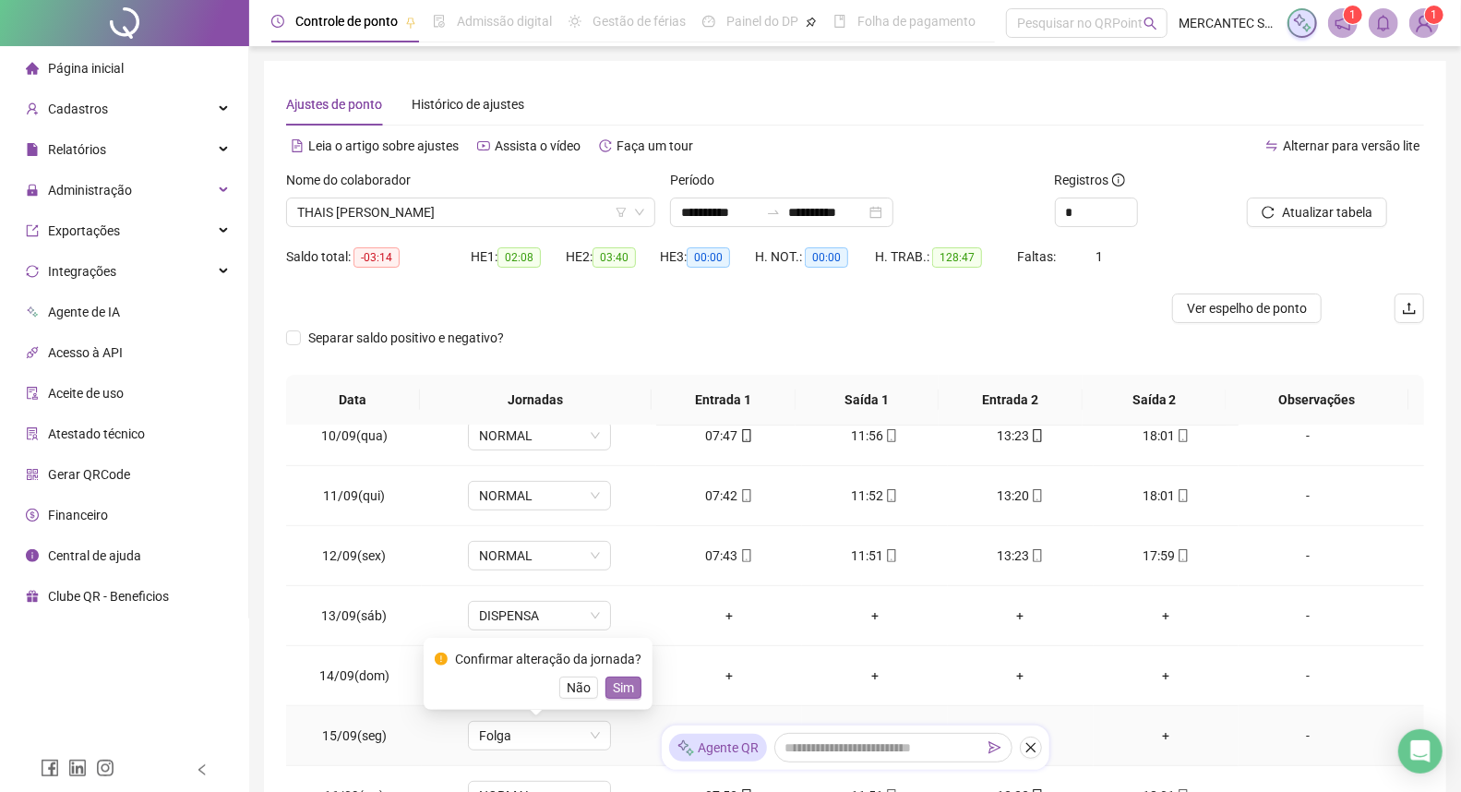
click at [617, 679] on span "Sim" at bounding box center [623, 687] width 21 height 20
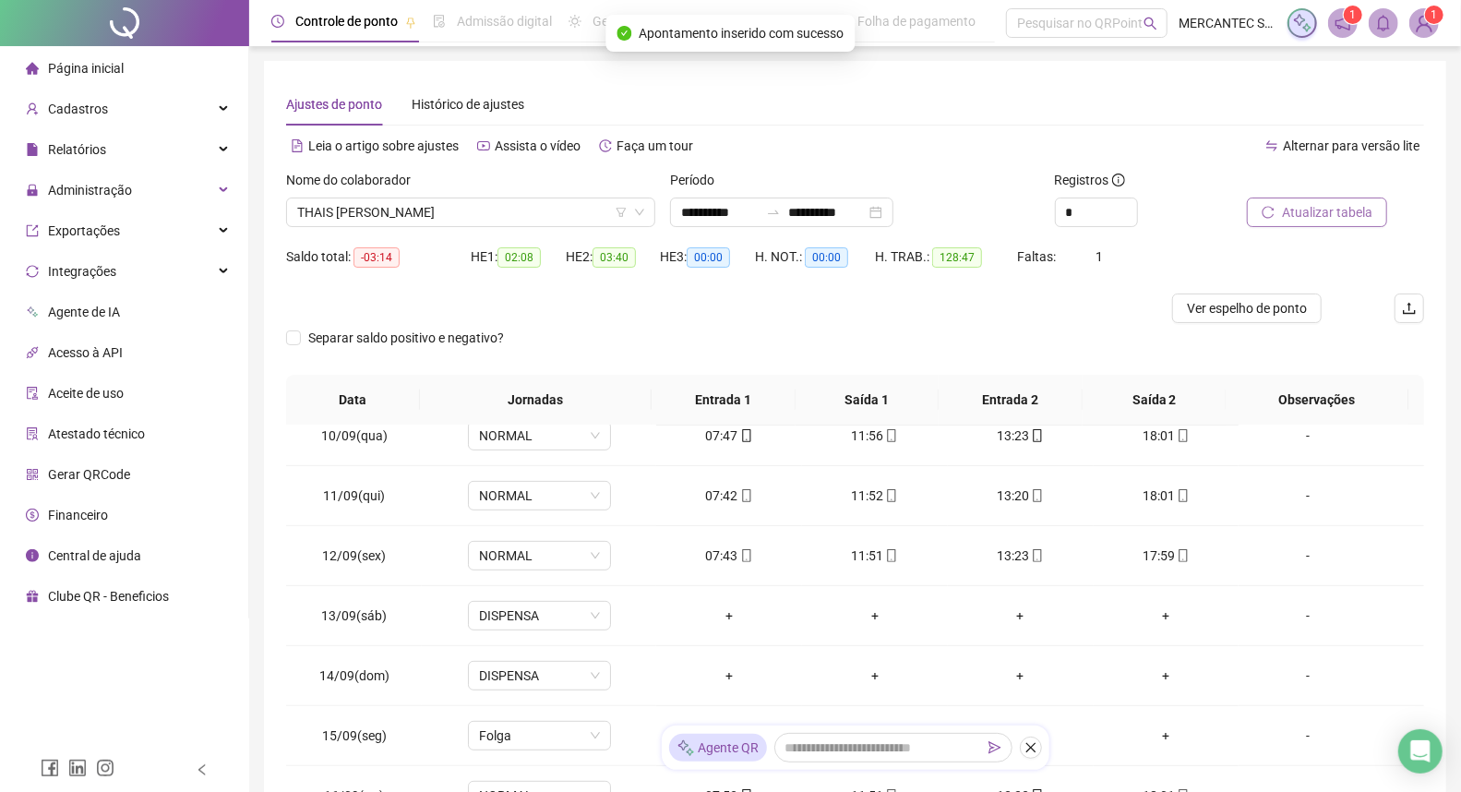
click at [1340, 212] on span "Atualizar tabela" at bounding box center [1327, 212] width 90 height 20
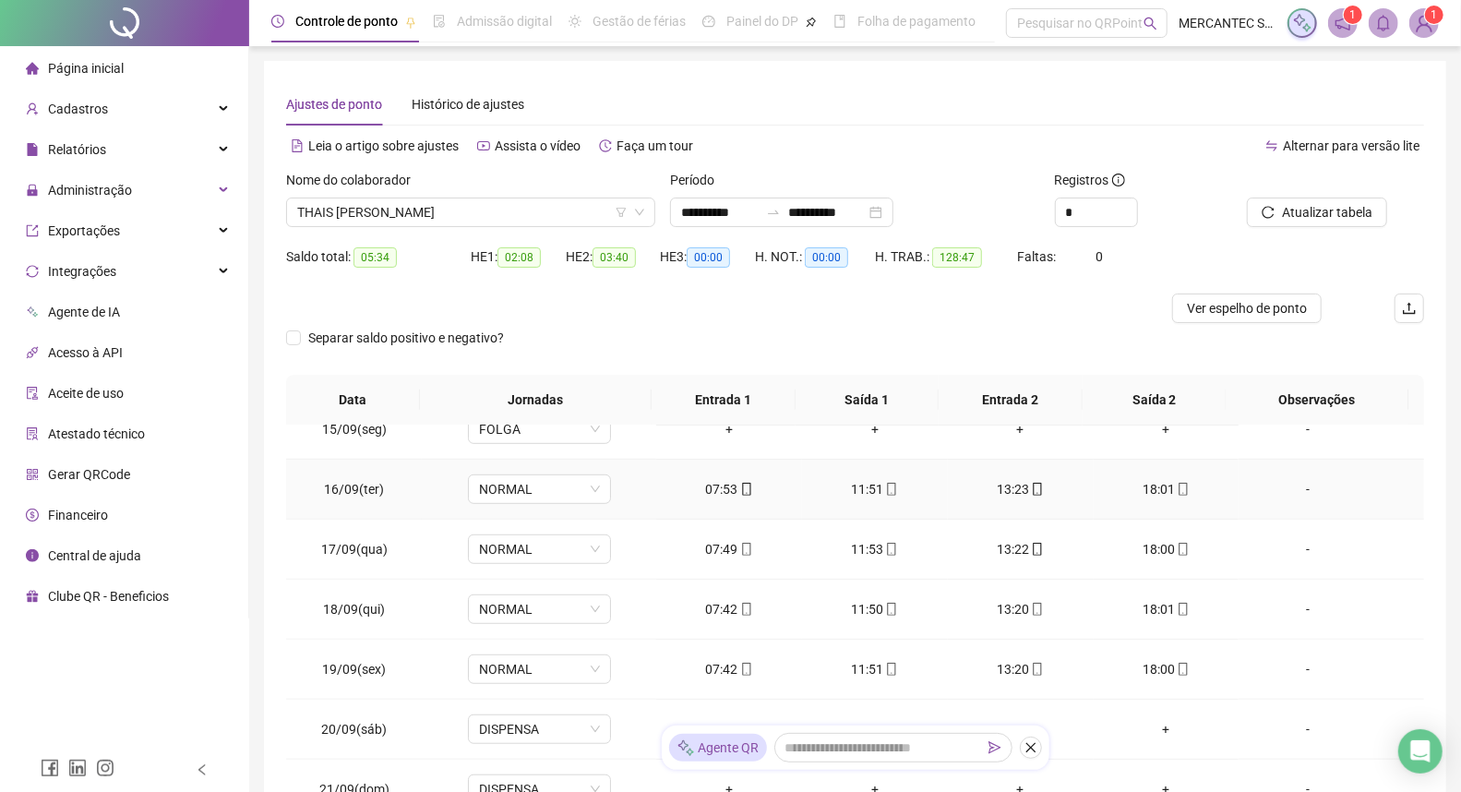
scroll to position [764, 0]
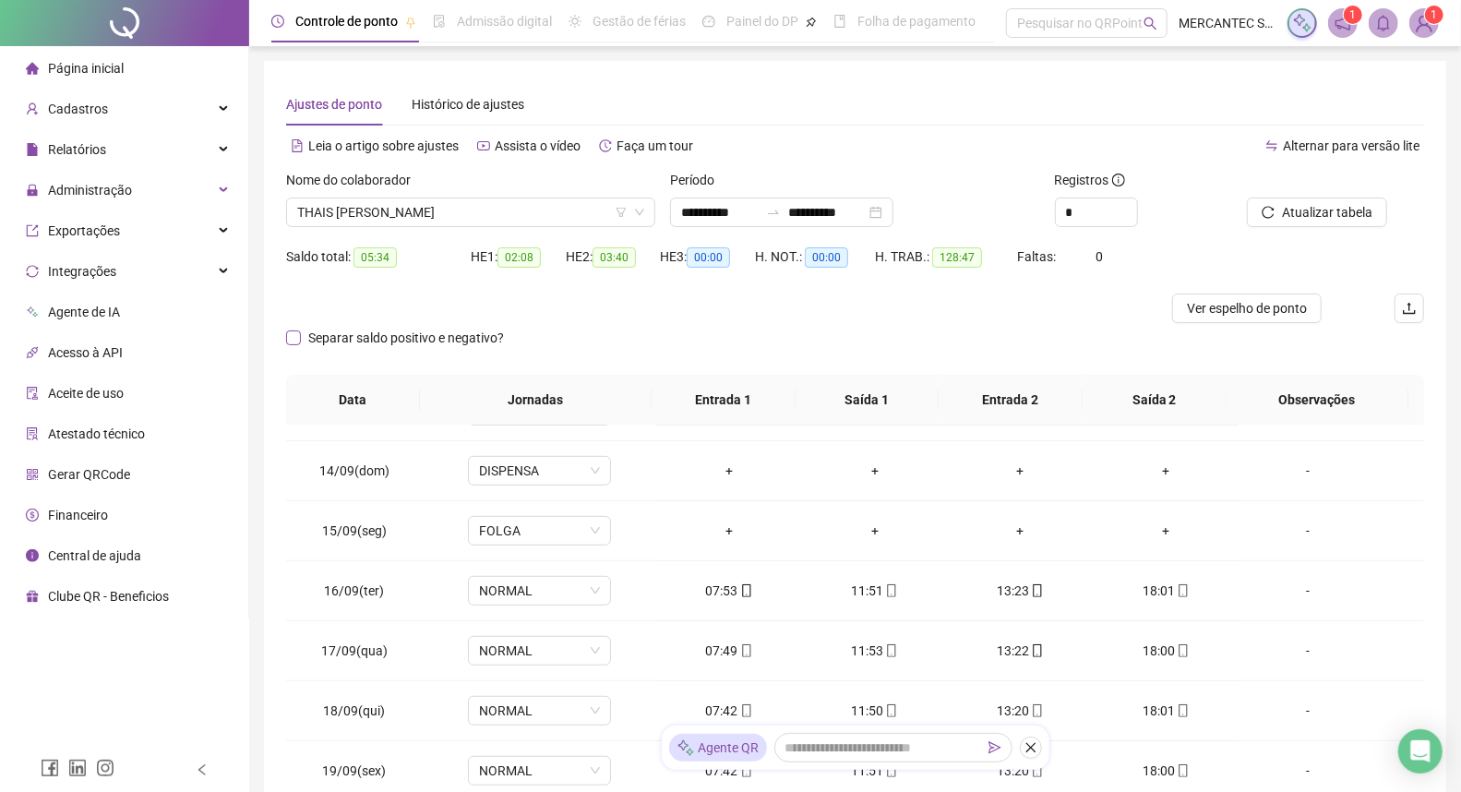
click at [345, 333] on span "Separar saldo positivo e negativo?" at bounding box center [406, 338] width 210 height 20
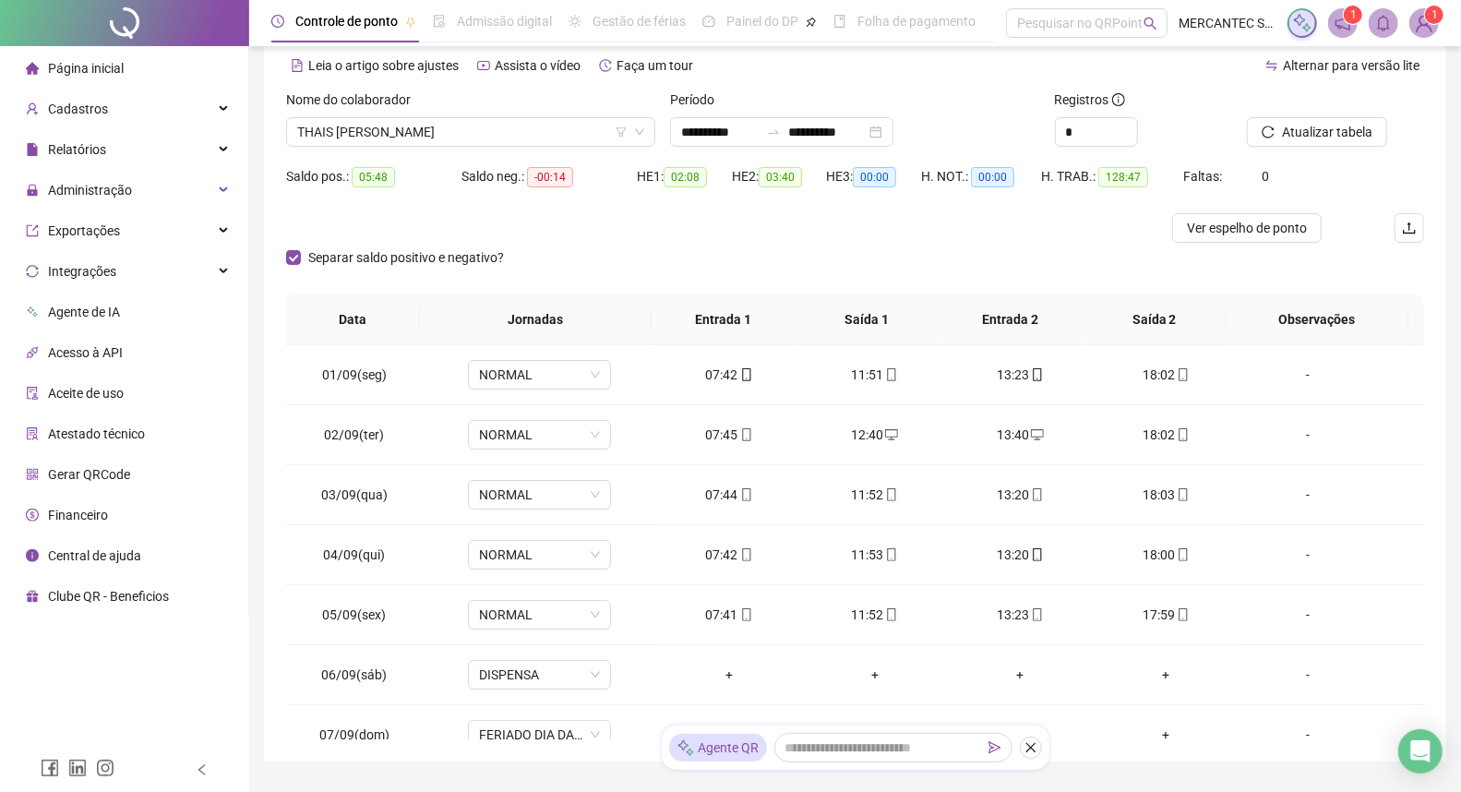
scroll to position [173, 0]
